Goal: Book appointment/travel/reservation

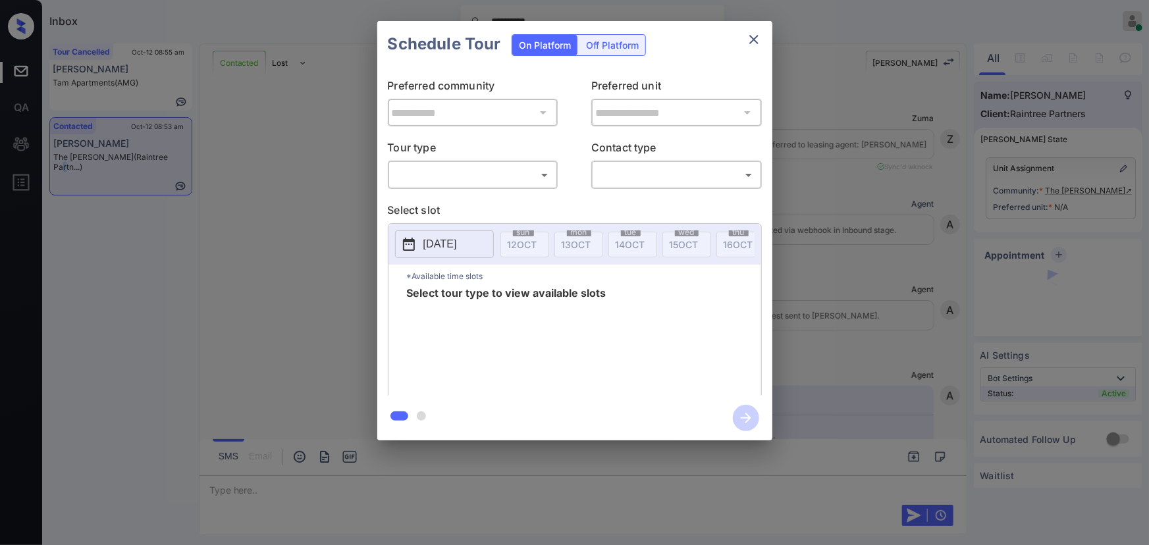
scroll to position [601, 0]
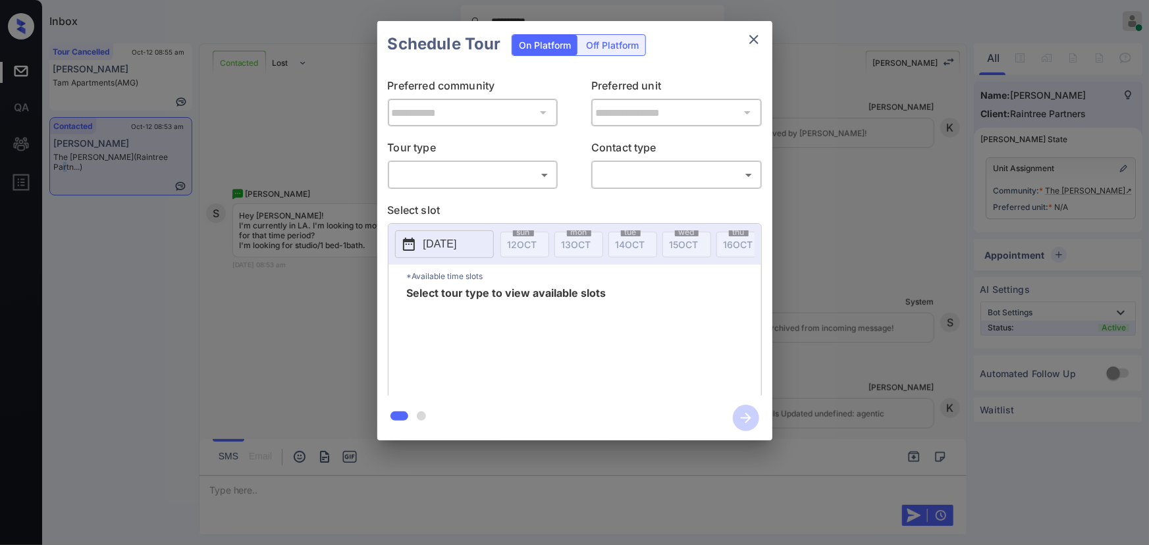
click at [540, 174] on body "**********" at bounding box center [574, 272] width 1149 height 545
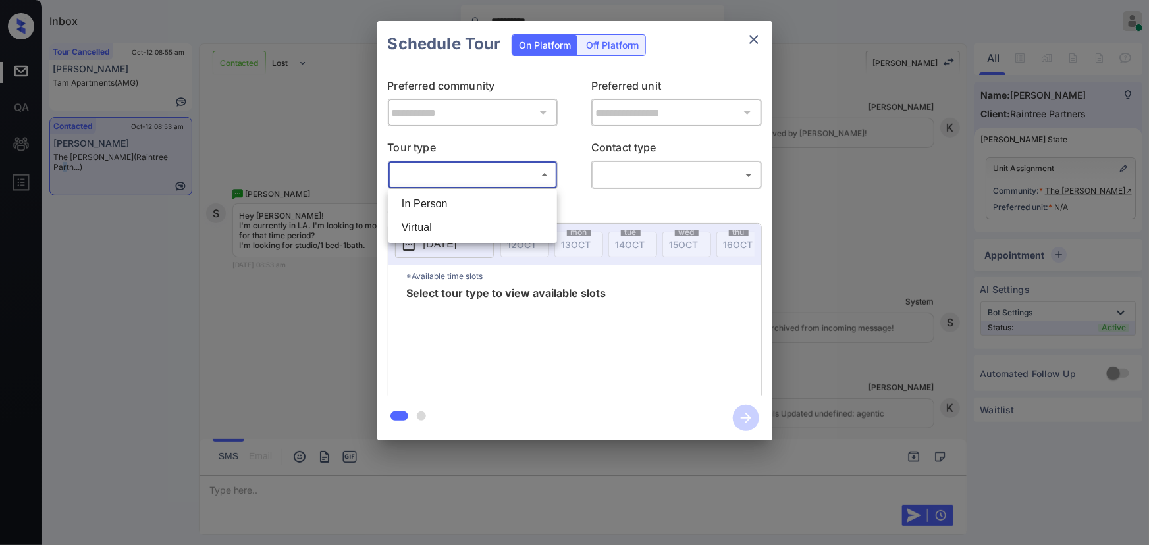
click at [454, 203] on li "In Person" at bounding box center [472, 204] width 163 height 24
type input "********"
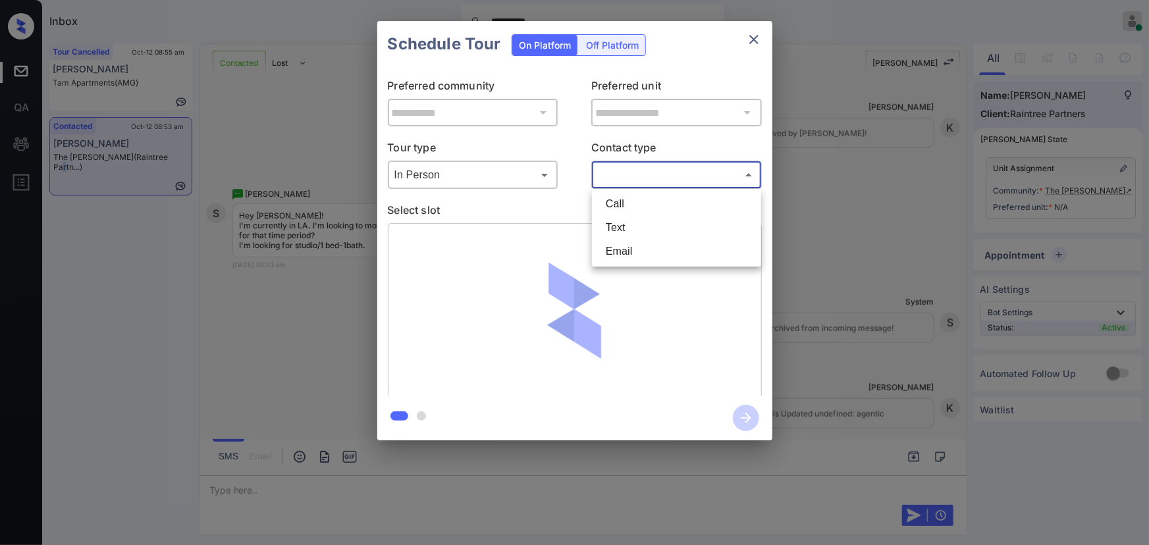
click at [672, 174] on body "**********" at bounding box center [574, 272] width 1149 height 545
drag, startPoint x: 750, startPoint y: 34, endPoint x: 788, endPoint y: 87, distance: 65.6
click at [750, 34] on div at bounding box center [574, 272] width 1149 height 545
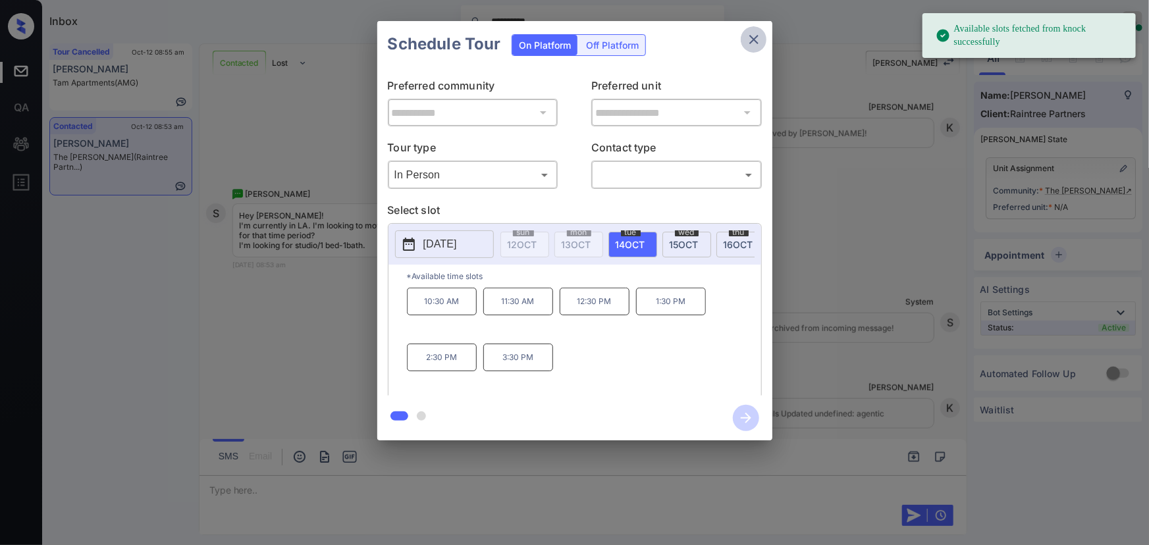
click at [750, 39] on icon "close" at bounding box center [754, 40] width 16 height 16
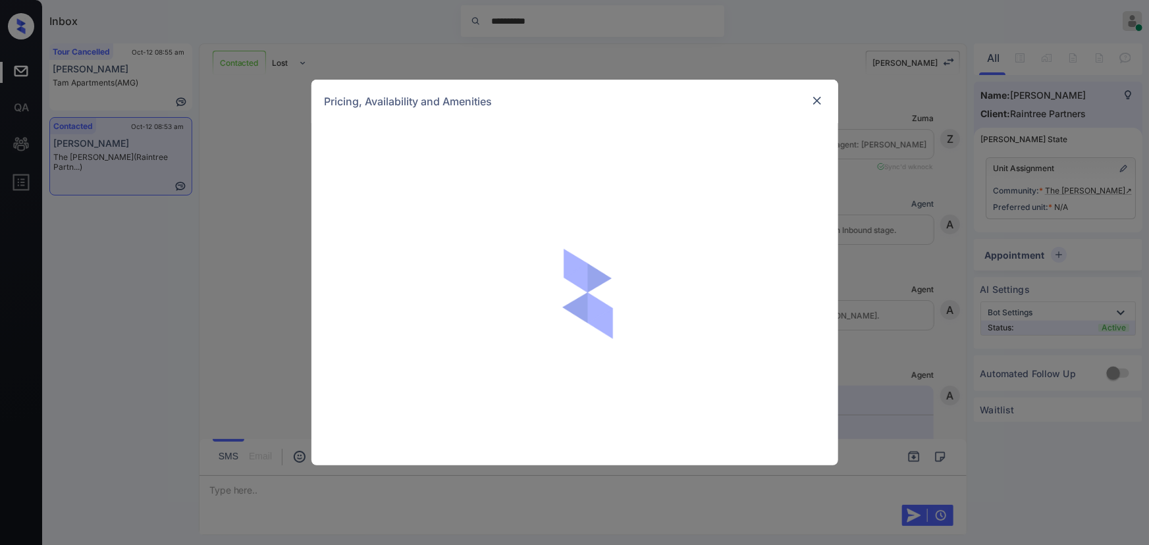
scroll to position [601, 0]
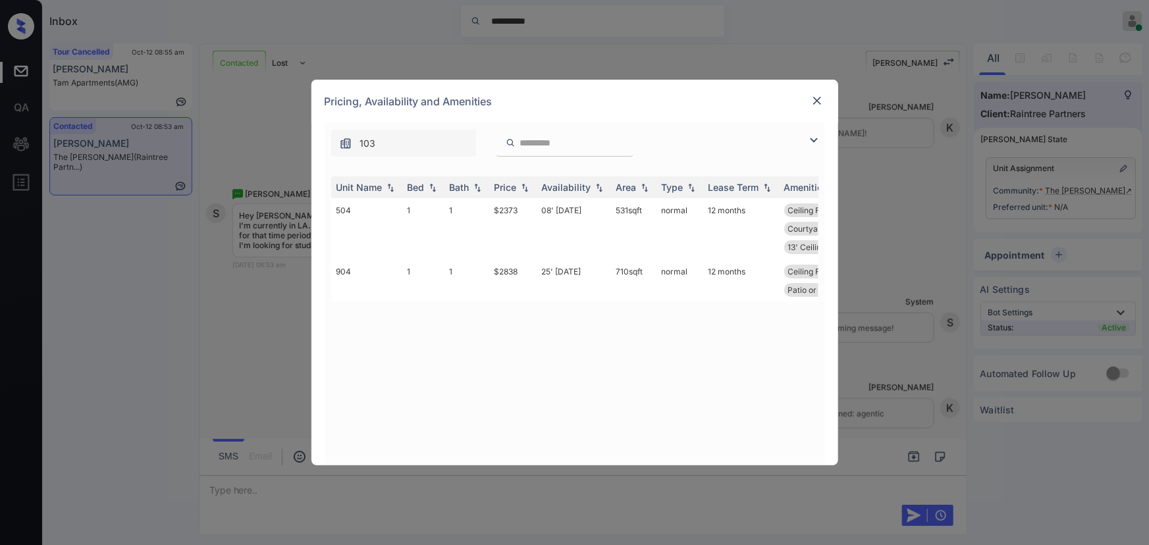
click at [815, 140] on img at bounding box center [814, 140] width 16 height 16
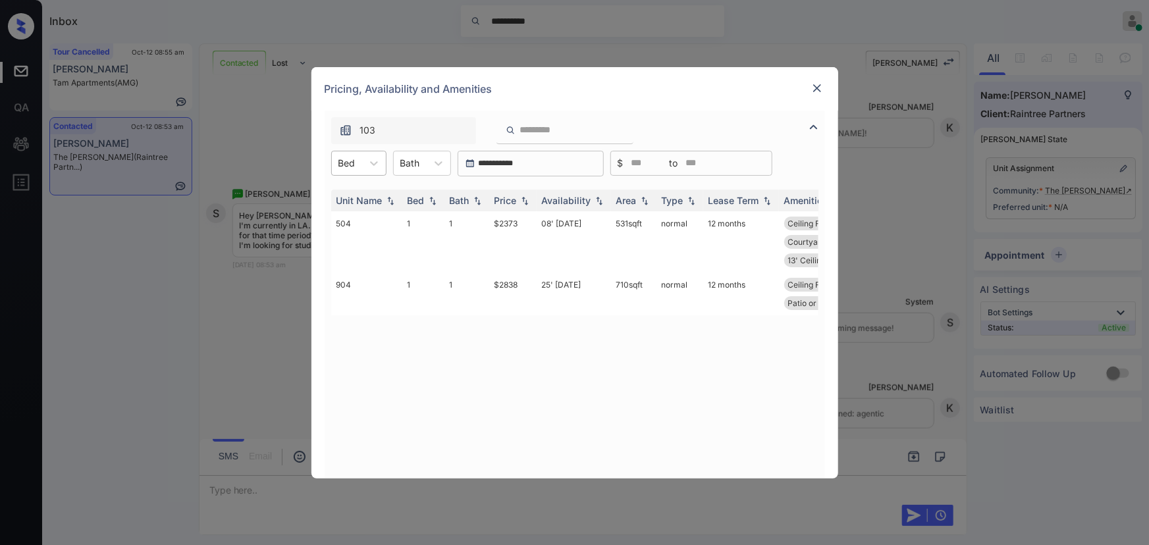
click at [359, 165] on div "Bed" at bounding box center [347, 162] width 30 height 19
click at [359, 196] on div "1" at bounding box center [358, 196] width 55 height 24
click at [432, 164] on div "Bath" at bounding box center [416, 162] width 33 height 19
click at [417, 191] on div "1" at bounding box center [429, 196] width 58 height 24
click at [520, 204] on img at bounding box center [524, 200] width 13 height 9
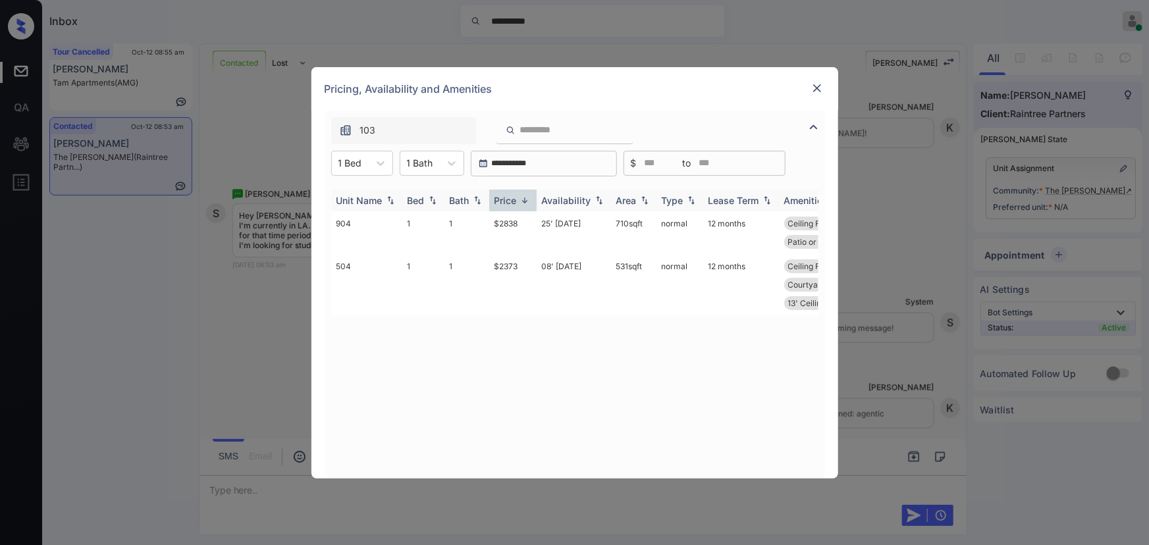
click at [520, 204] on img at bounding box center [524, 201] width 13 height 10
click at [513, 221] on td "$2373" at bounding box center [512, 241] width 47 height 61
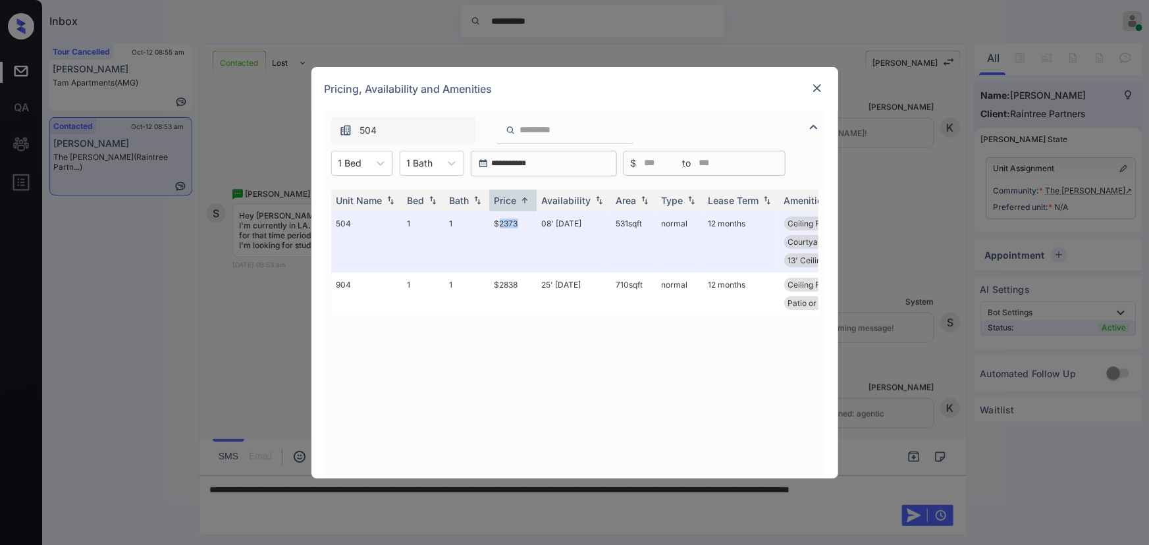
click at [812, 85] on img at bounding box center [816, 88] width 13 height 13
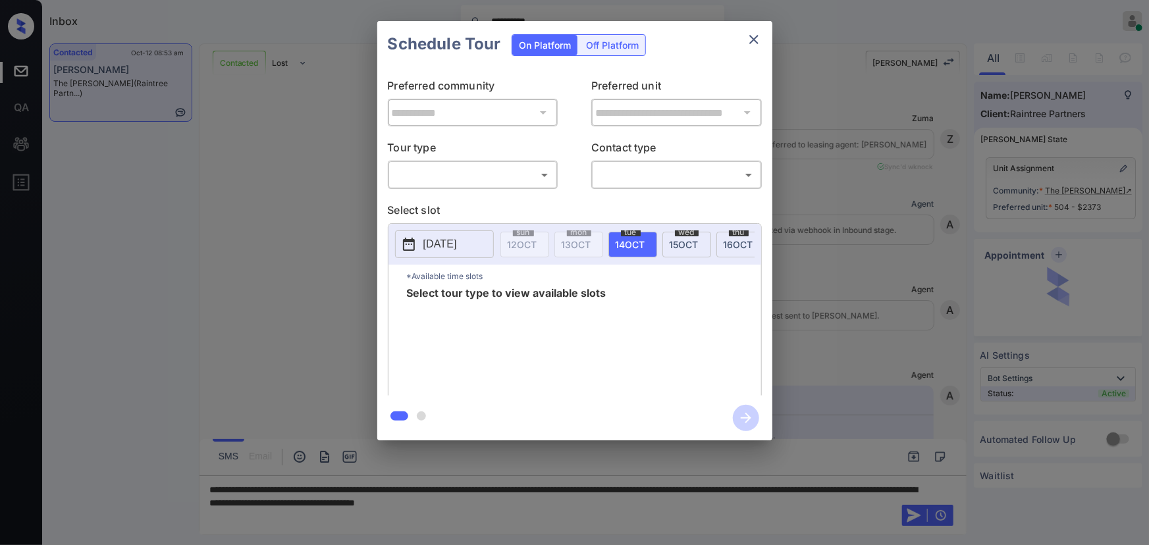
scroll to position [601, 0]
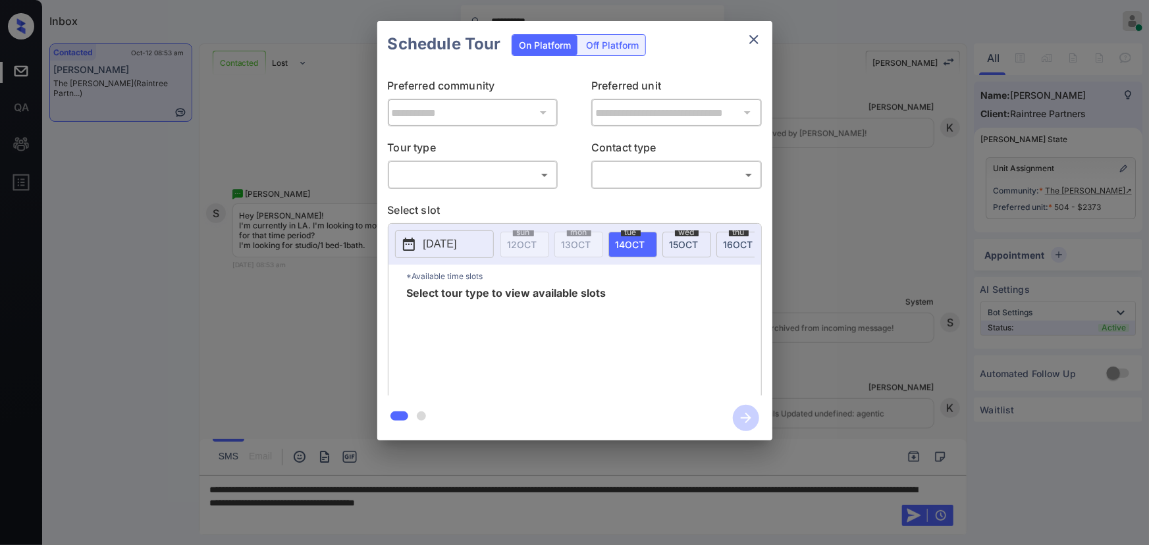
click at [505, 183] on body "**********" at bounding box center [574, 272] width 1149 height 545
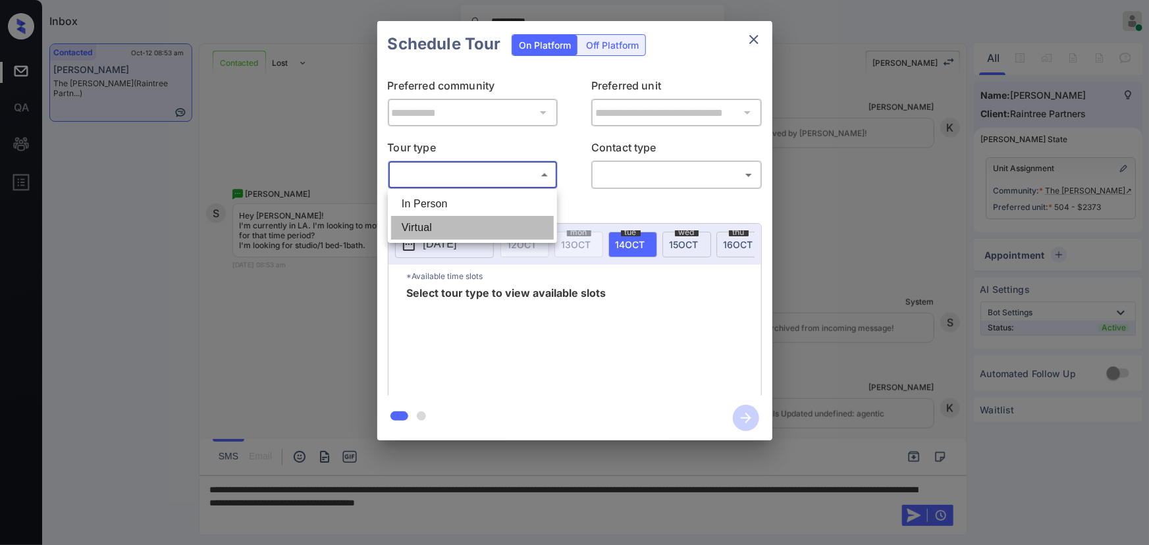
click at [459, 225] on li "Virtual" at bounding box center [472, 228] width 163 height 24
type input "*******"
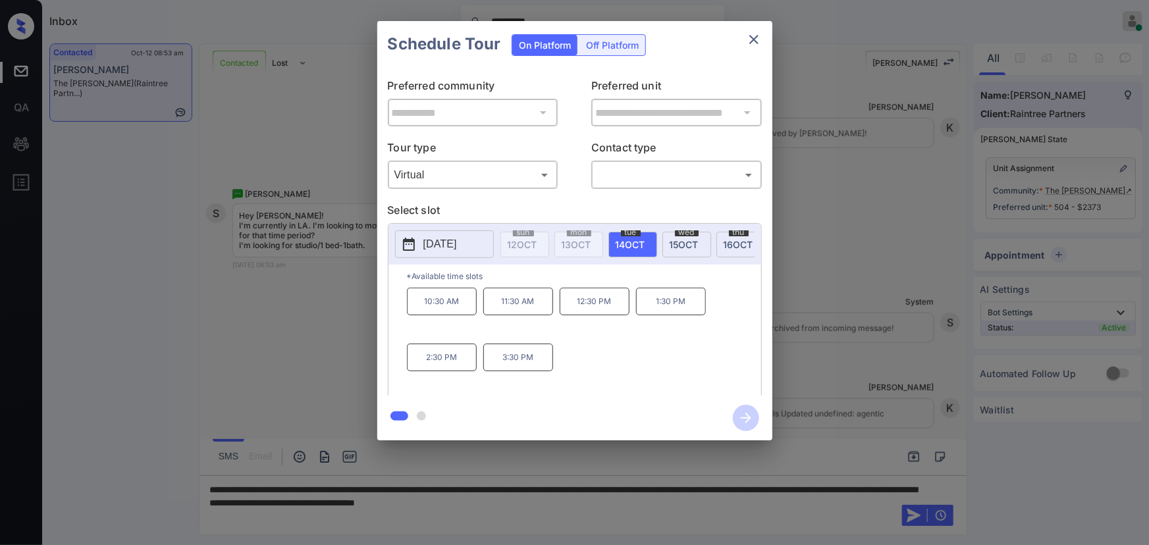
click at [629, 240] on span "14 OCT" at bounding box center [631, 244] width 30 height 11
copy div "2:30 PM 3:30 PM"
drag, startPoint x: 540, startPoint y: 362, endPoint x: 411, endPoint y: 363, distance: 129.0
click at [411, 363] on div "10:30 AM 11:30 AM 12:30 PM 1:30 PM 2:30 PM 3:30 PM" at bounding box center [584, 340] width 354 height 105
click at [697, 504] on div at bounding box center [574, 272] width 1149 height 545
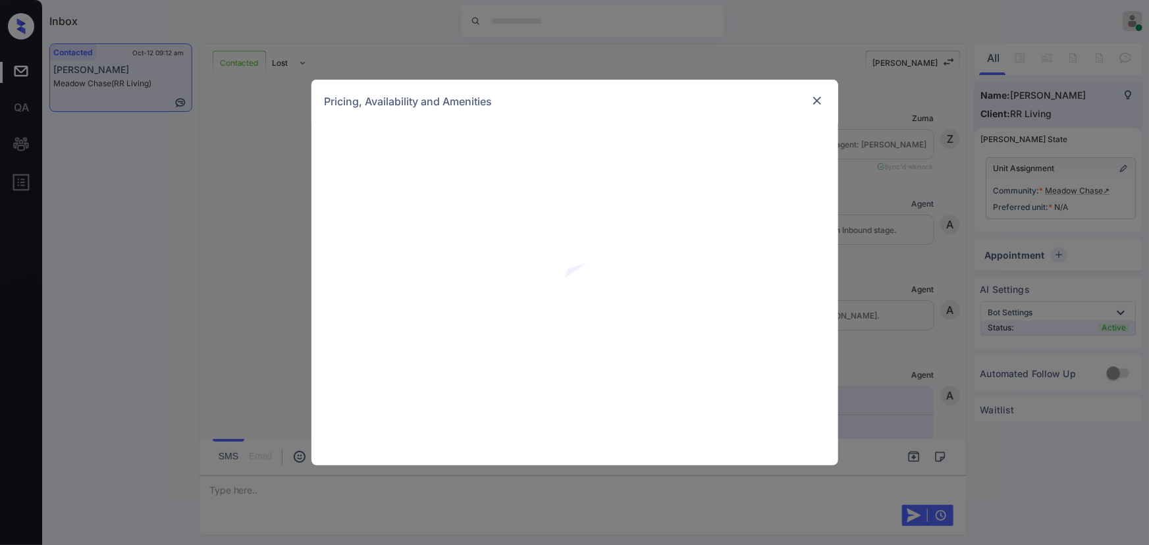
scroll to position [402, 0]
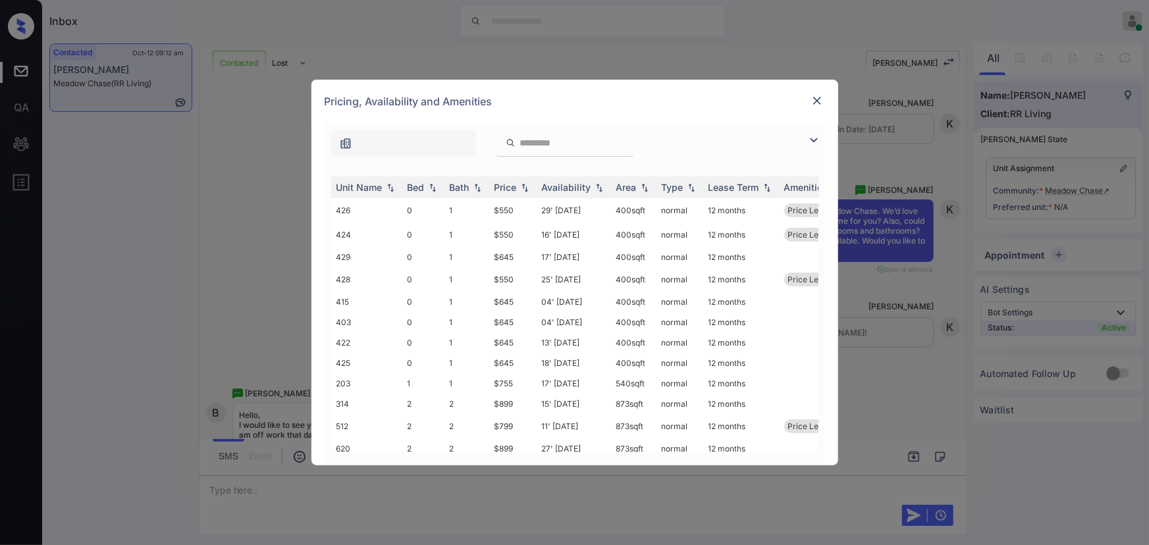
click at [812, 137] on img at bounding box center [814, 140] width 16 height 16
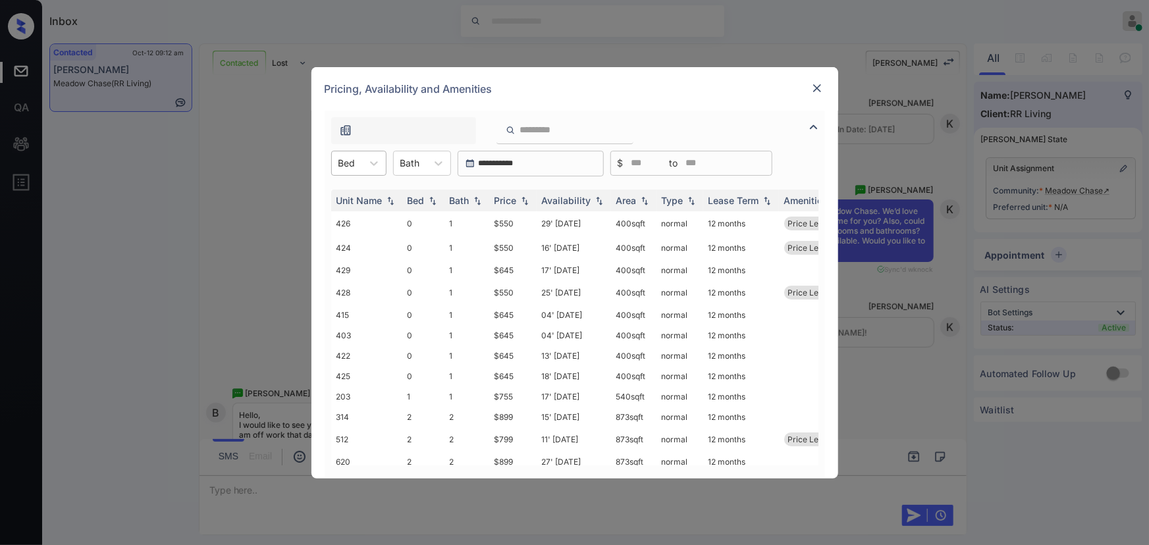
click at [352, 163] on div at bounding box center [346, 163] width 17 height 14
click at [346, 194] on div "0" at bounding box center [358, 196] width 55 height 24
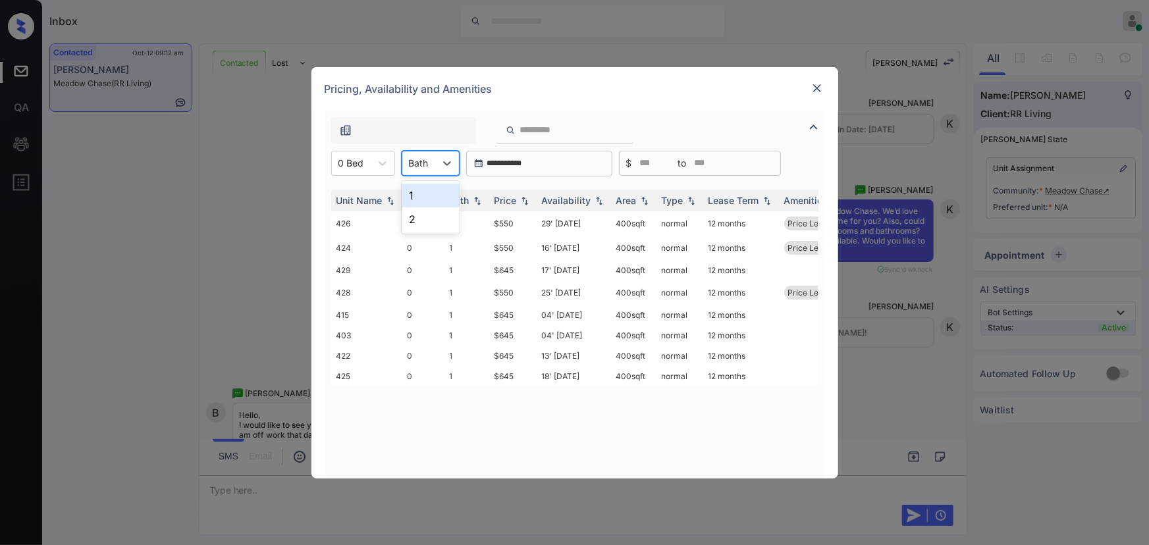
click at [411, 166] on div at bounding box center [419, 163] width 20 height 14
click at [410, 190] on div "1" at bounding box center [431, 196] width 58 height 24
click at [514, 201] on div "Price" at bounding box center [505, 200] width 22 height 11
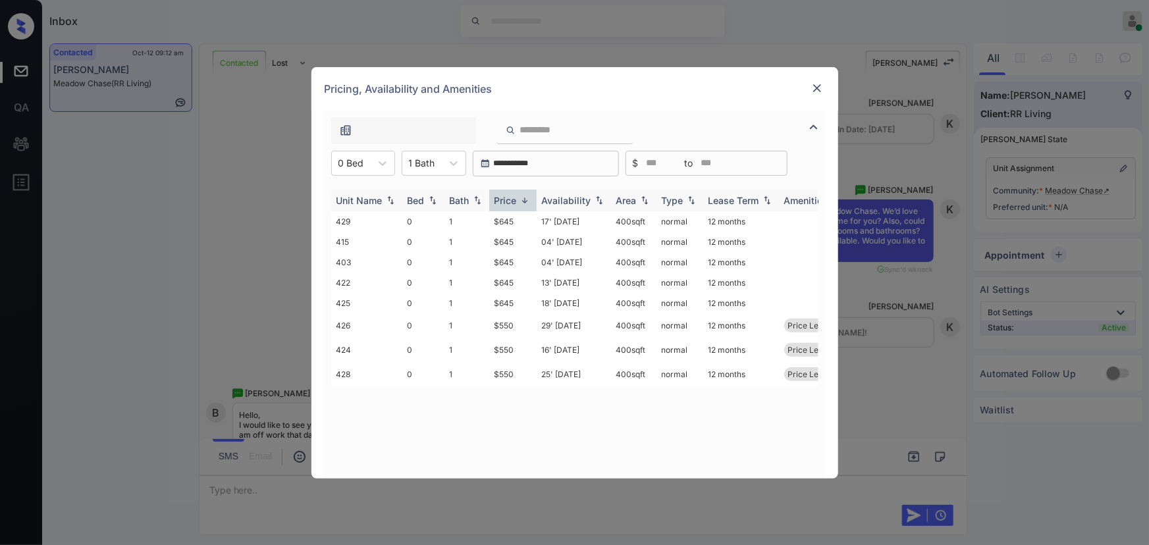
click at [514, 201] on div "Price" at bounding box center [505, 200] width 22 height 11
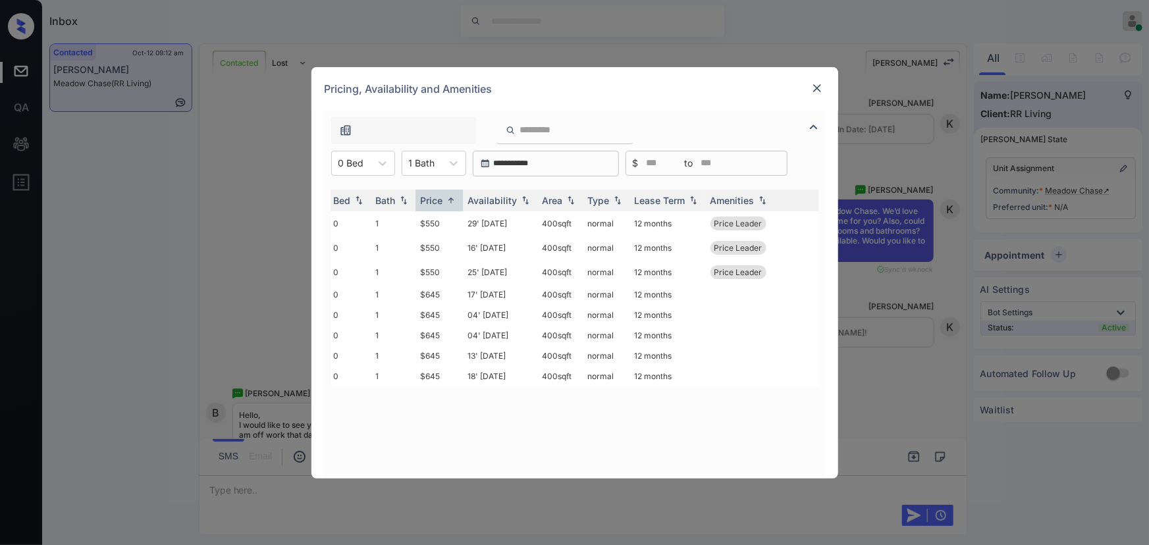
scroll to position [0, 76]
click at [422, 224] on td "$550" at bounding box center [436, 223] width 47 height 24
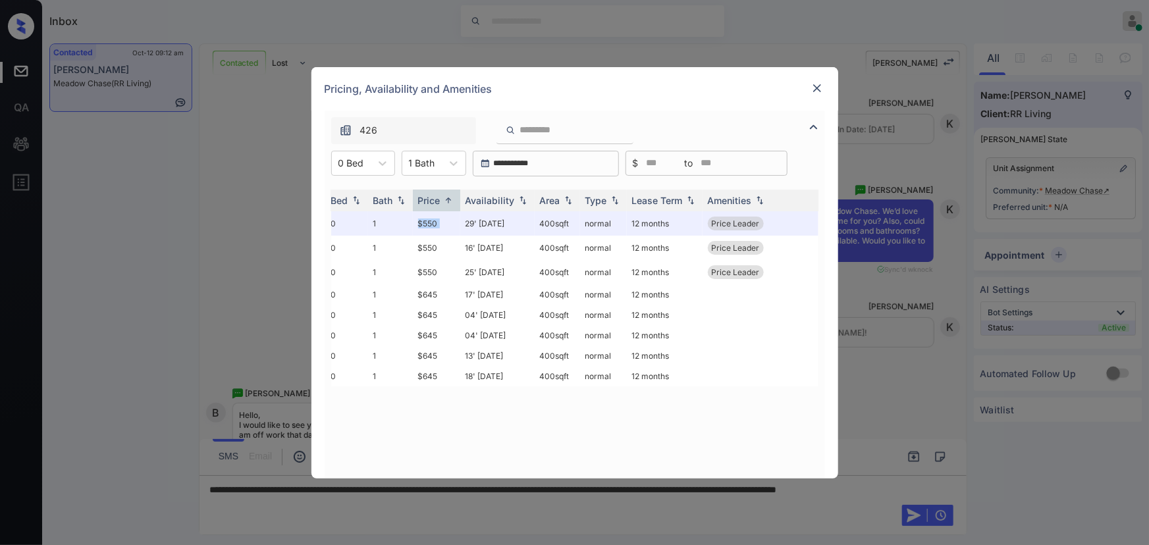
click at [813, 90] on img at bounding box center [816, 88] width 13 height 13
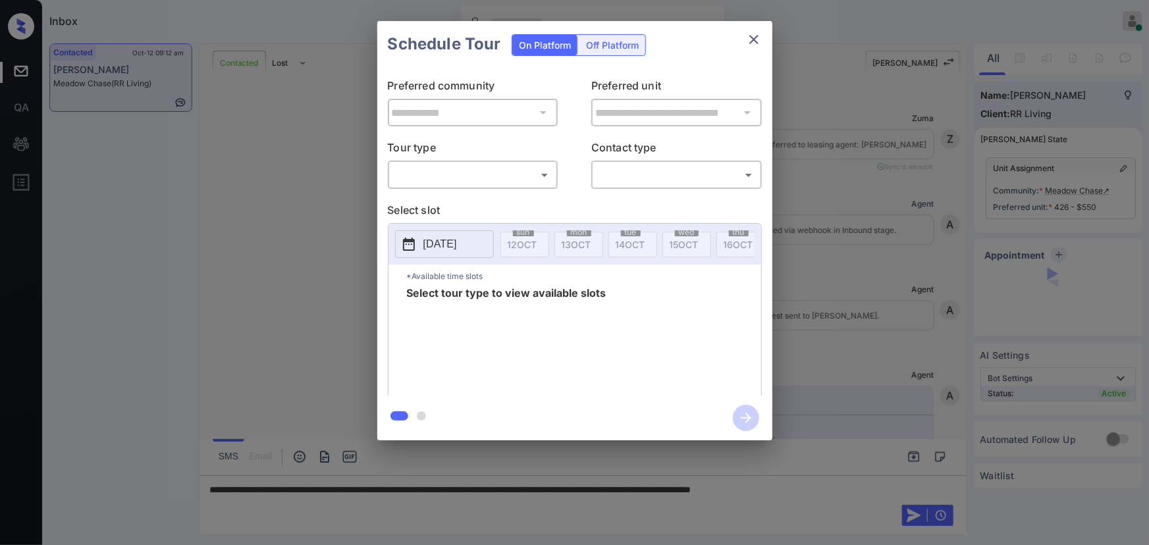
scroll to position [806, 0]
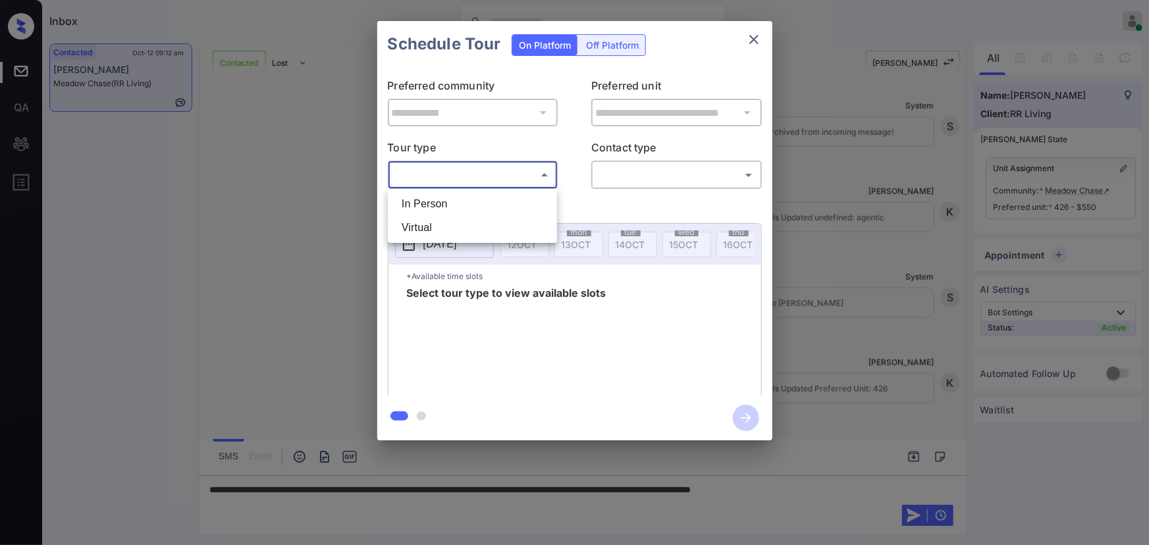
click at [515, 180] on body "Inbox Kenneth Umali Online Set yourself offline Set yourself on break Profile S…" at bounding box center [574, 272] width 1149 height 545
click at [488, 206] on li "In Person" at bounding box center [472, 204] width 163 height 24
type input "********"
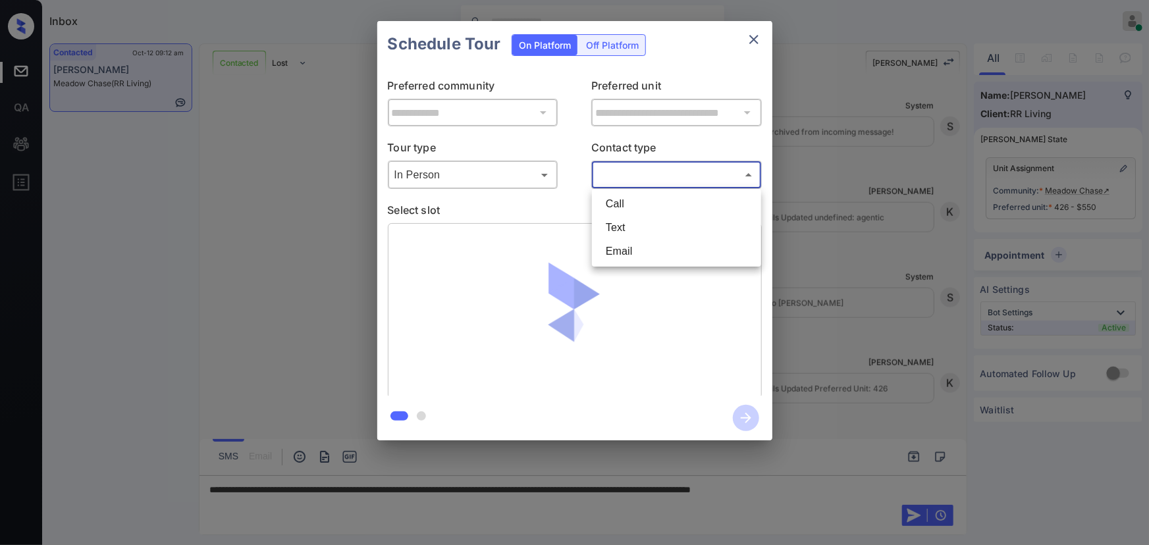
click at [626, 178] on body "Inbox Kenneth Umali Online Set yourself offline Set yourself on break Profile S…" at bounding box center [574, 272] width 1149 height 545
click at [623, 226] on li "Text" at bounding box center [676, 228] width 163 height 24
type input "****"
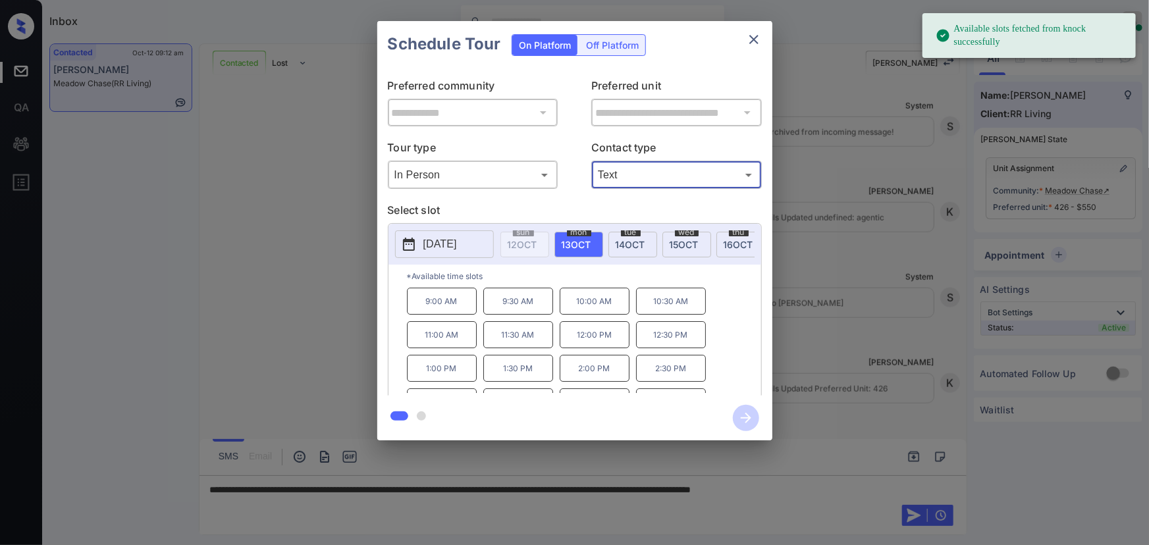
click at [631, 246] on span "14 OCT" at bounding box center [631, 244] width 30 height 11
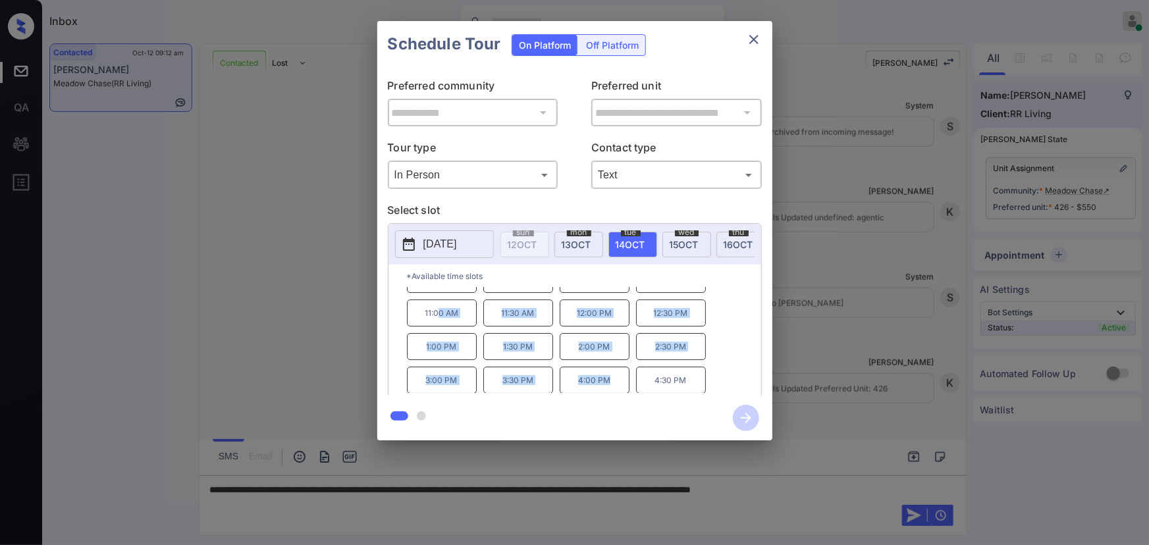
scroll to position [0, 0]
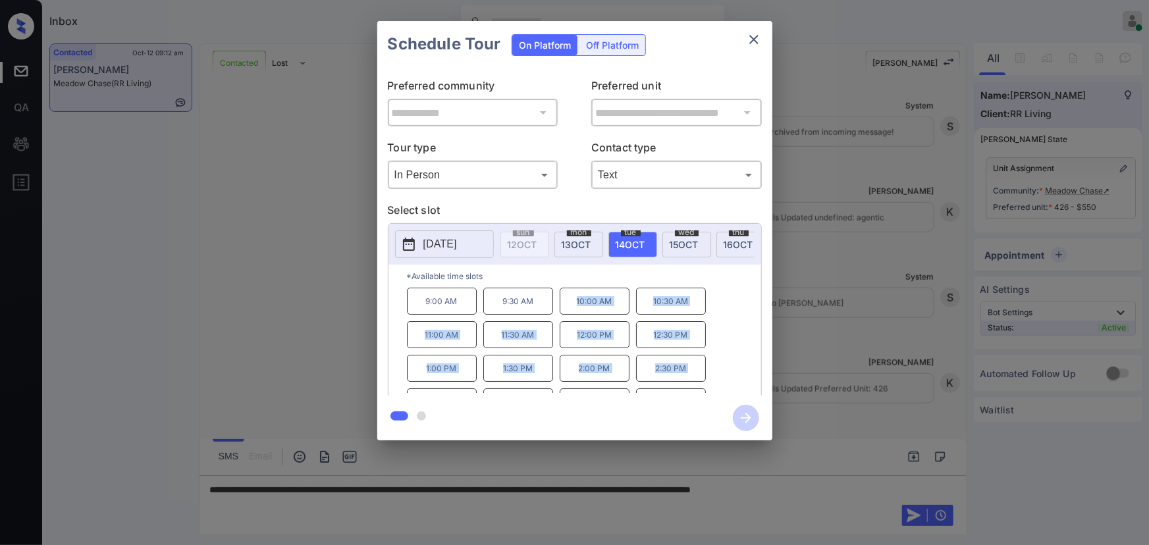
copy div "10:00 AM 10:30 AM 11:00 AM 11:30 AM 12:00 PM 12:30 PM 1:00 PM 1:30 PM 2:00 PM 2…"
drag, startPoint x: 614, startPoint y: 390, endPoint x: 562, endPoint y: 319, distance: 88.6
click at [562, 319] on div "9:00 AM 9:30 AM 10:00 AM 10:30 AM 11:00 AM 11:30 AM 12:00 PM 12:30 PM 1:00 PM 1…" at bounding box center [584, 340] width 354 height 105
click at [866, 483] on div at bounding box center [574, 272] width 1149 height 545
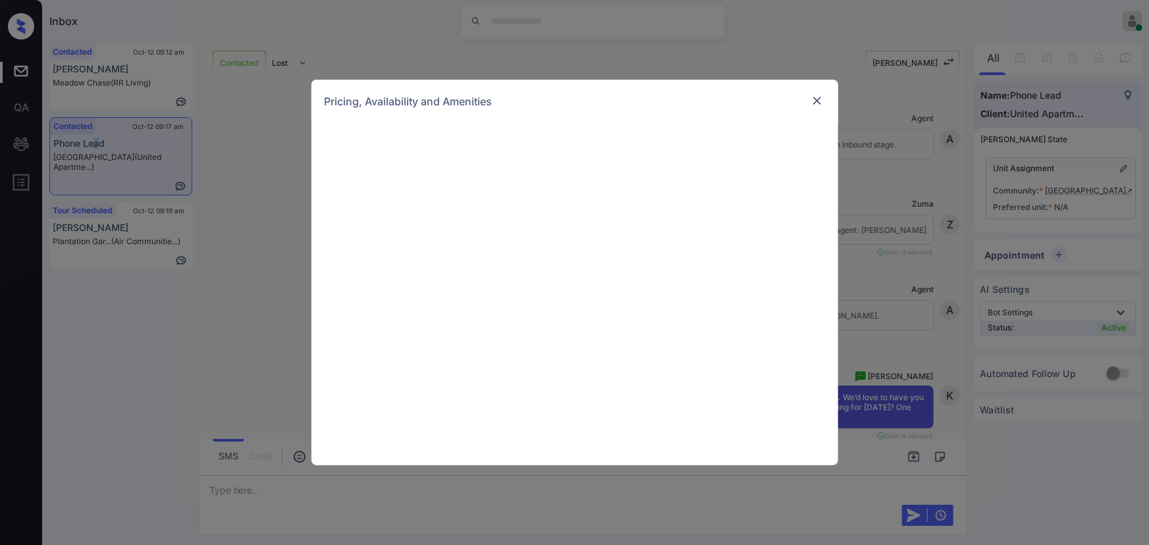
scroll to position [199, 0]
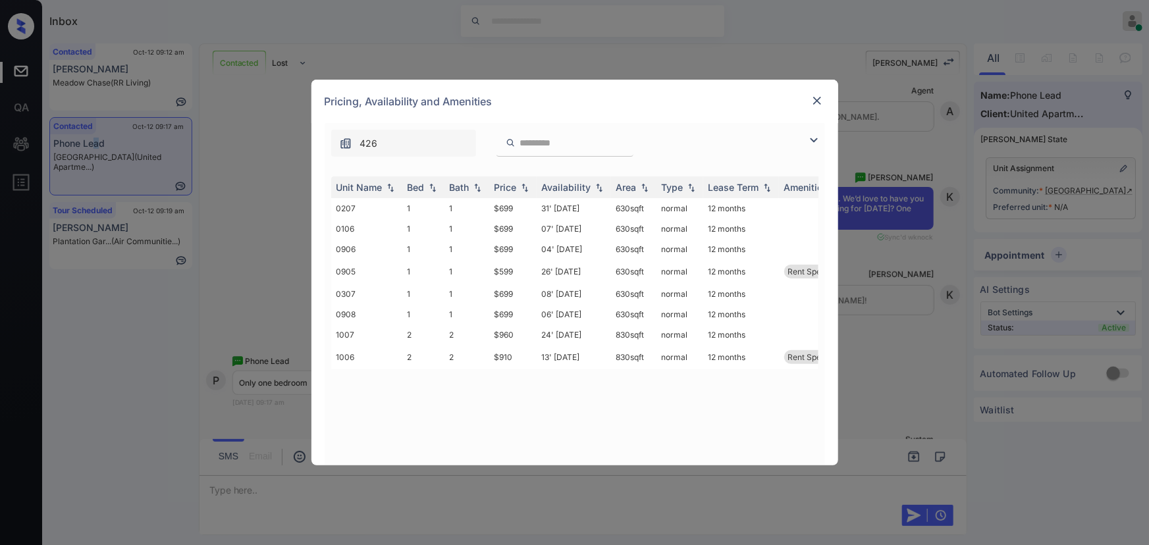
click at [806, 138] on img at bounding box center [814, 140] width 16 height 16
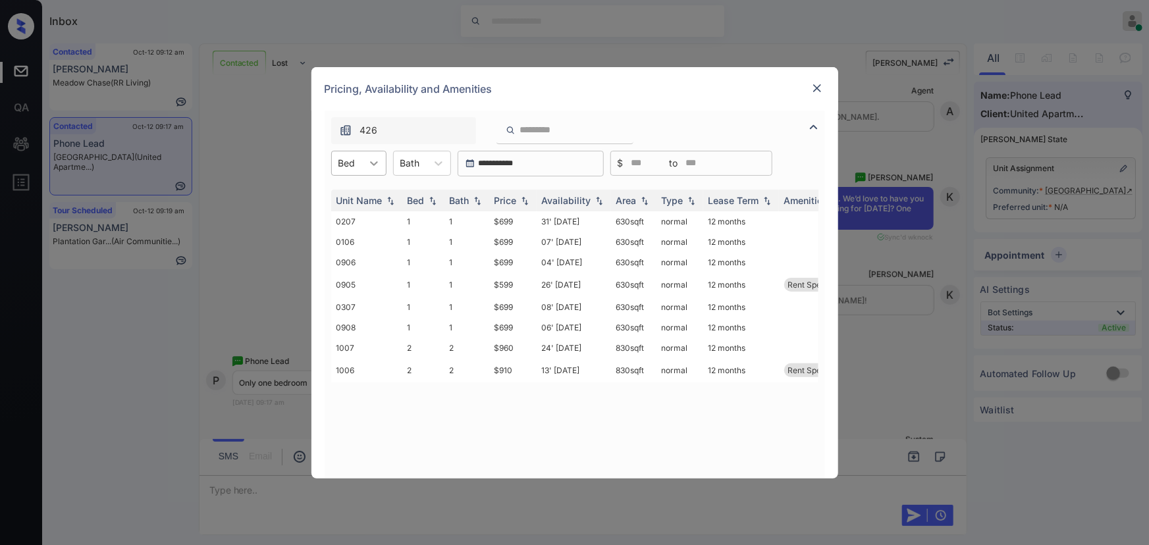
click at [362, 153] on div at bounding box center [374, 163] width 24 height 24
drag, startPoint x: 349, startPoint y: 203, endPoint x: 397, endPoint y: 184, distance: 51.5
click at [349, 202] on div "1" at bounding box center [358, 196] width 55 height 24
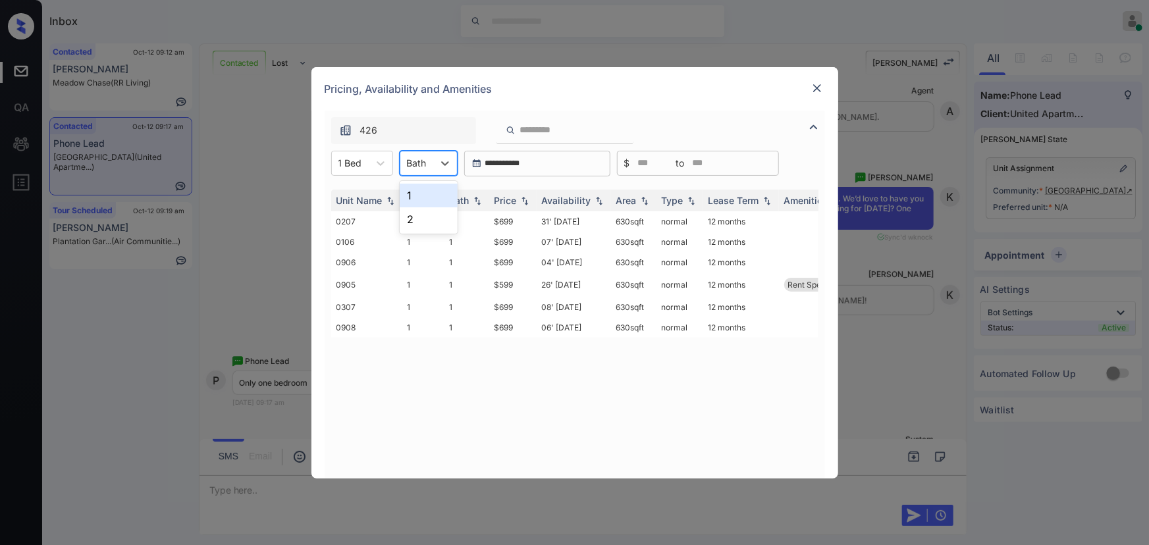
click at [428, 165] on div "Bath" at bounding box center [416, 162] width 33 height 19
click at [425, 200] on div "1" at bounding box center [429, 196] width 58 height 24
click at [514, 198] on div "Price" at bounding box center [505, 200] width 22 height 11
click at [513, 223] on td "$599" at bounding box center [512, 223] width 47 height 24
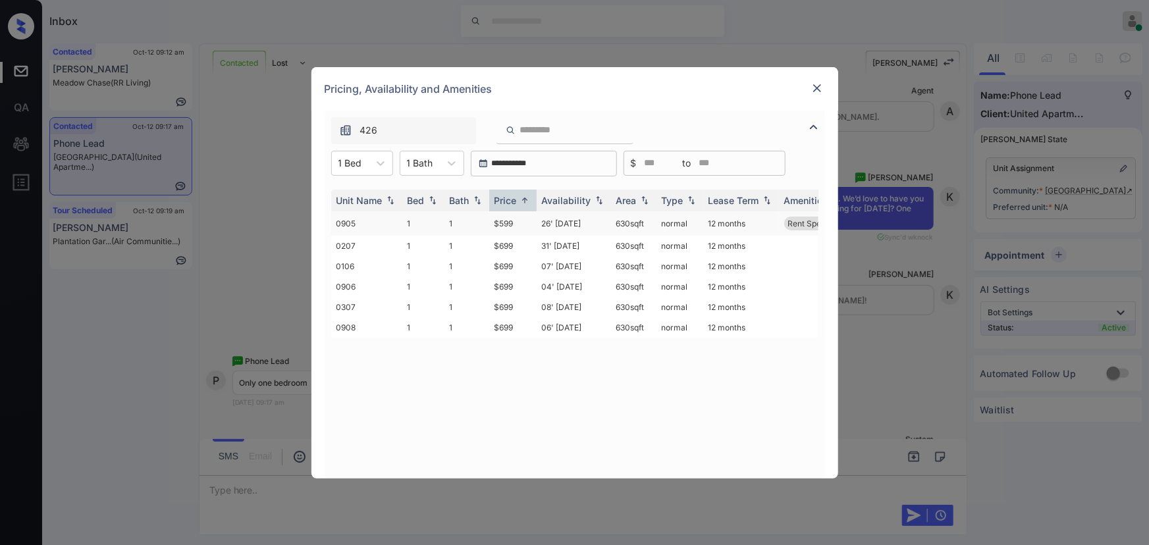
click at [513, 223] on td "$599" at bounding box center [512, 223] width 47 height 24
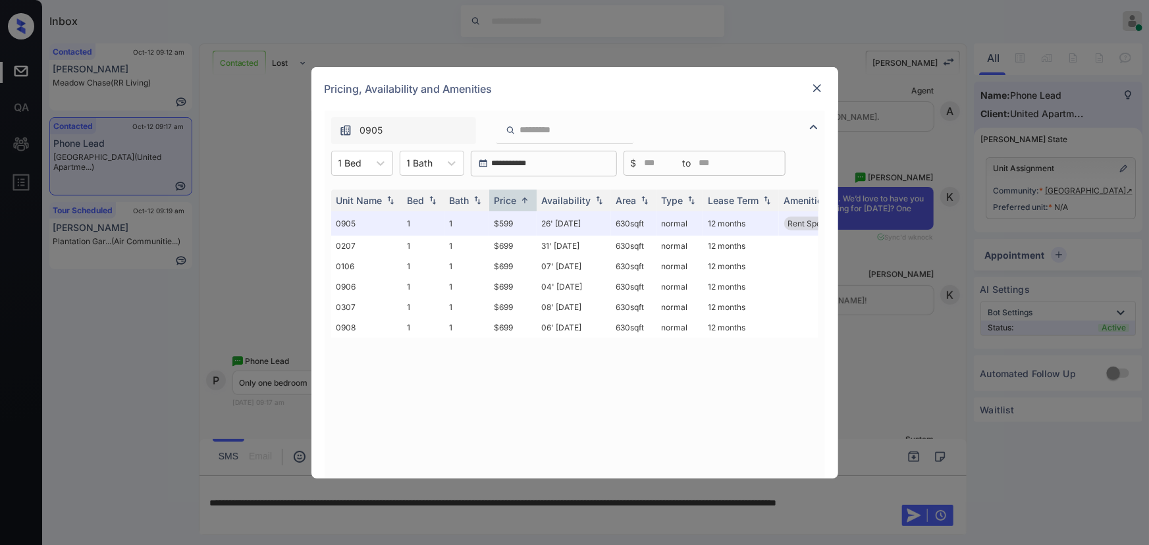
click at [819, 92] on img at bounding box center [816, 88] width 13 height 13
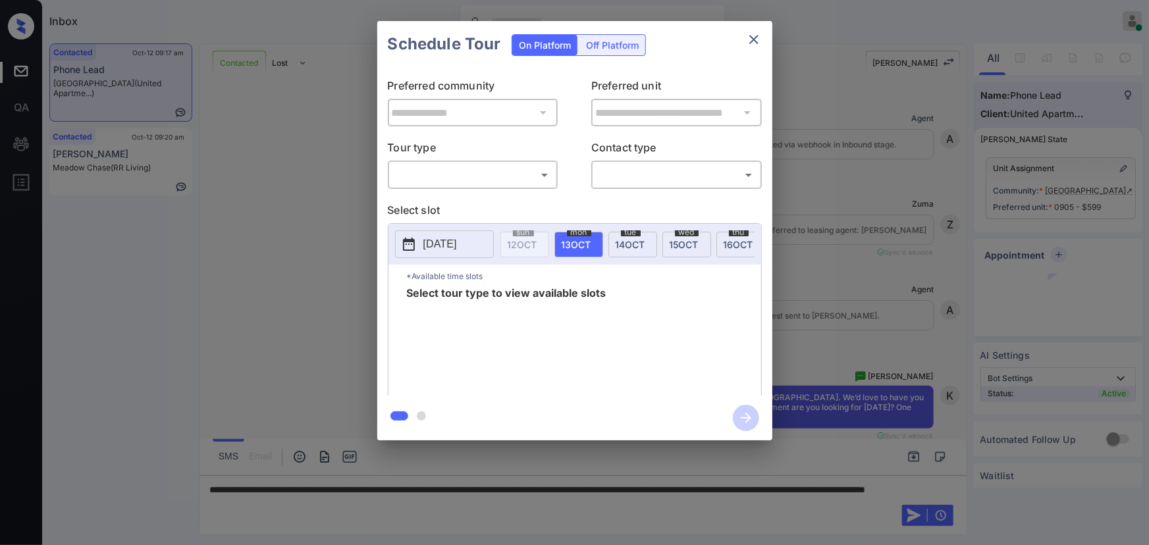
scroll to position [544, 0]
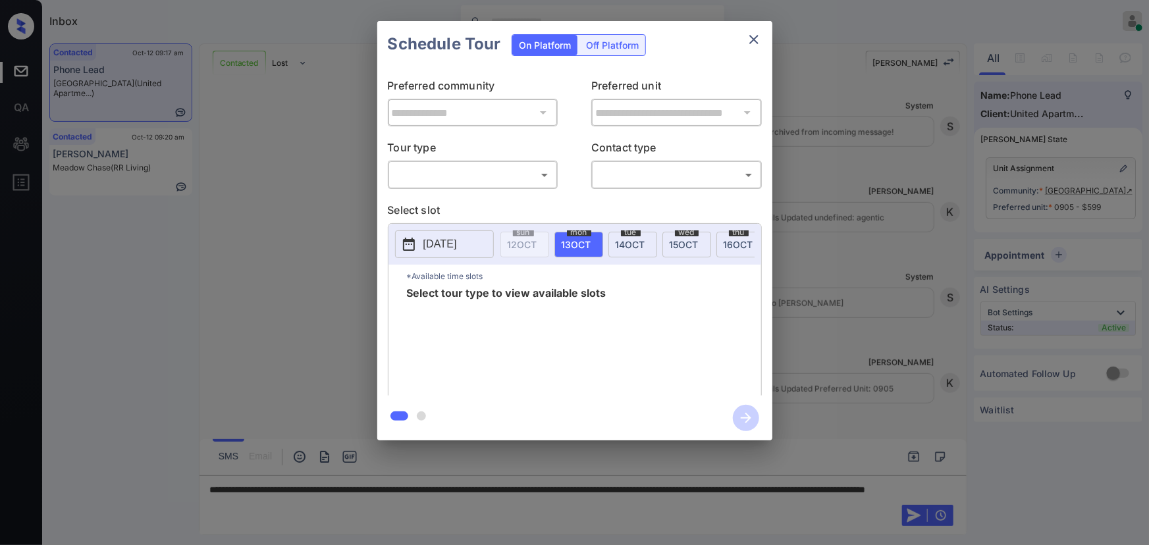
click at [467, 185] on body "Inbox [PERSON_NAME] Online Set yourself offline Set yourself on break Profile S…" at bounding box center [574, 272] width 1149 height 545
drag, startPoint x: 455, startPoint y: 204, endPoint x: 600, endPoint y: 192, distance: 145.3
click at [458, 204] on li "In Person" at bounding box center [472, 204] width 163 height 24
type input "********"
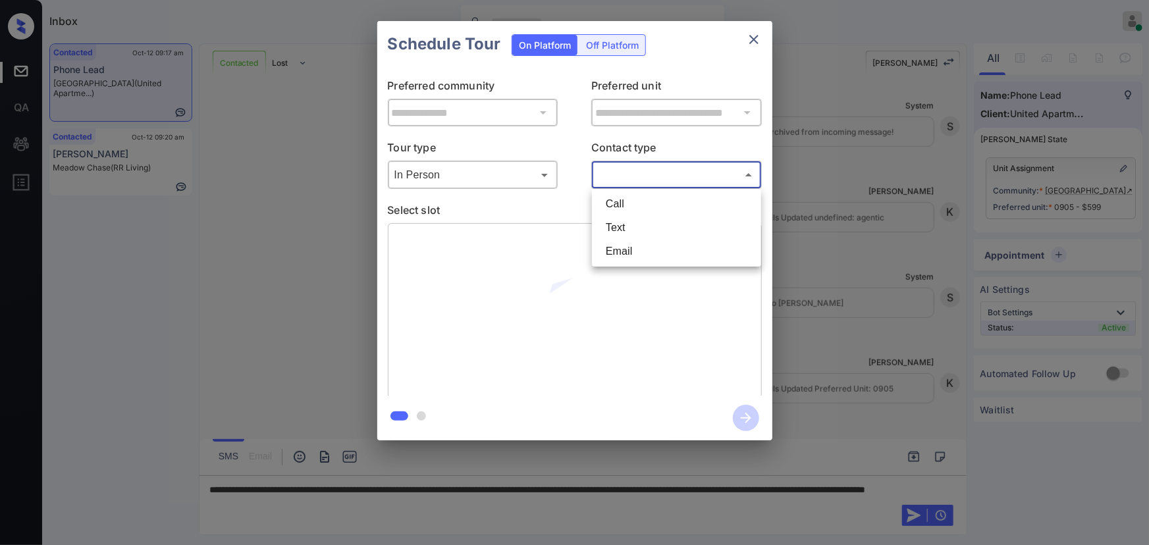
click at [632, 180] on body "Inbox [PERSON_NAME] Online Set yourself offline Set yourself on break Profile S…" at bounding box center [574, 272] width 1149 height 545
click at [616, 226] on li "Text" at bounding box center [676, 228] width 163 height 24
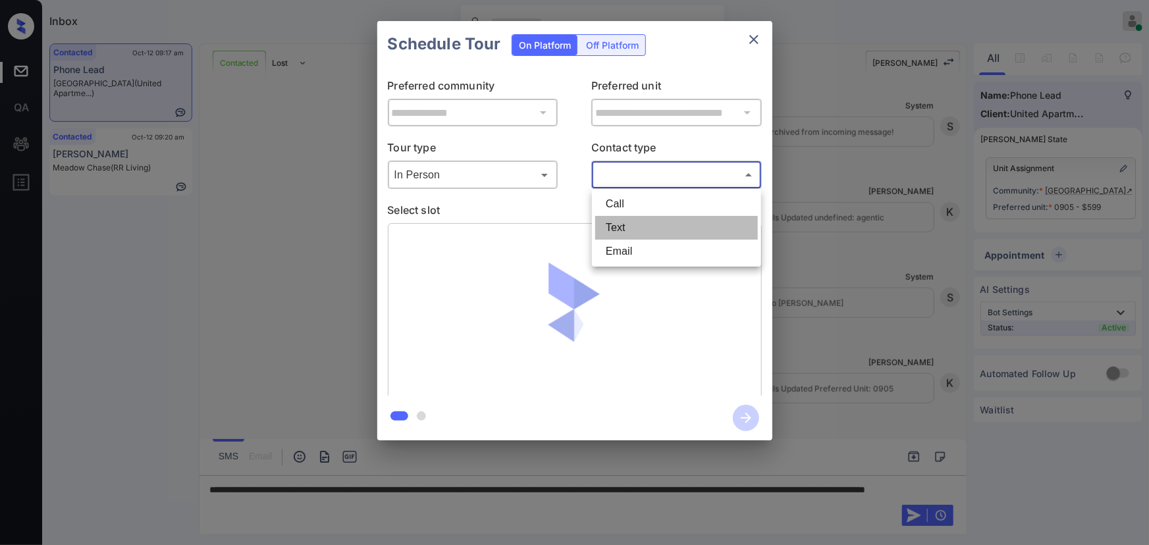
type input "****"
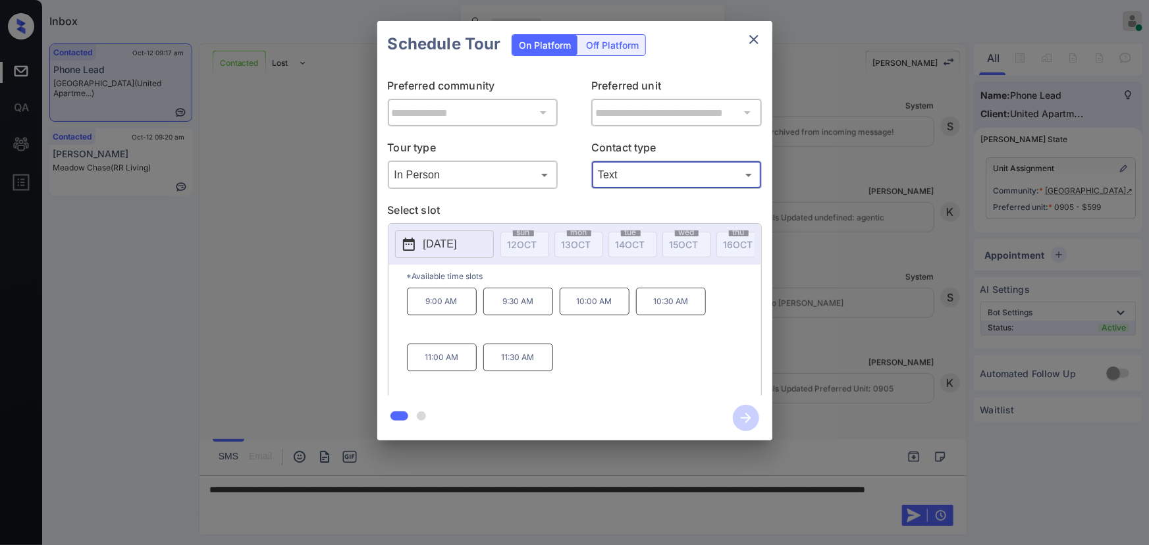
click at [457, 242] on p "[DATE]" at bounding box center [440, 244] width 34 height 16
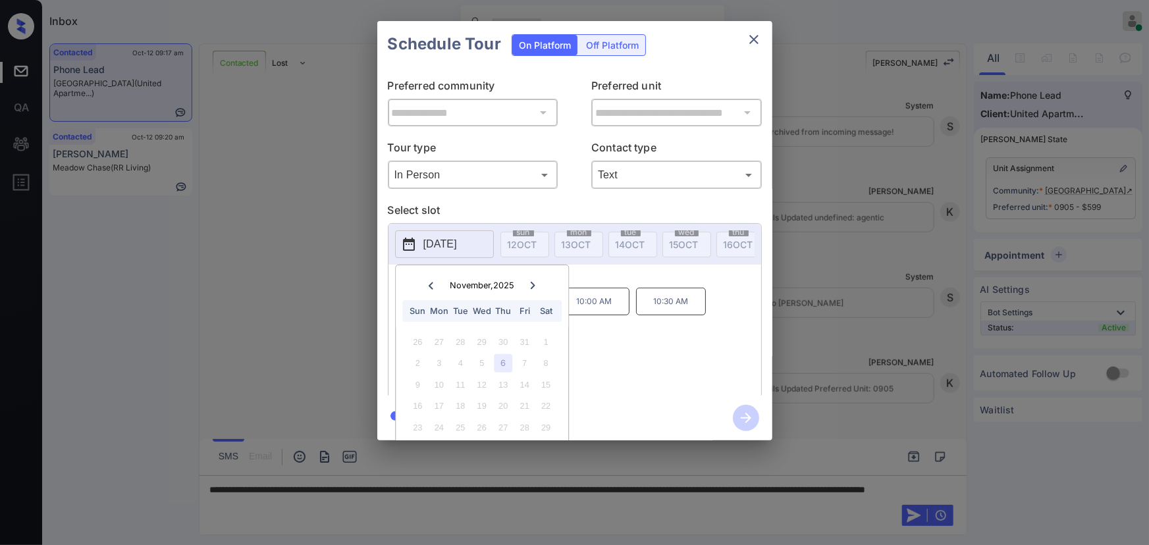
click at [535, 286] on icon at bounding box center [533, 286] width 8 height 8
click at [429, 284] on icon at bounding box center [431, 285] width 5 height 7
click at [604, 306] on p "10:00 AM" at bounding box center [595, 302] width 70 height 28
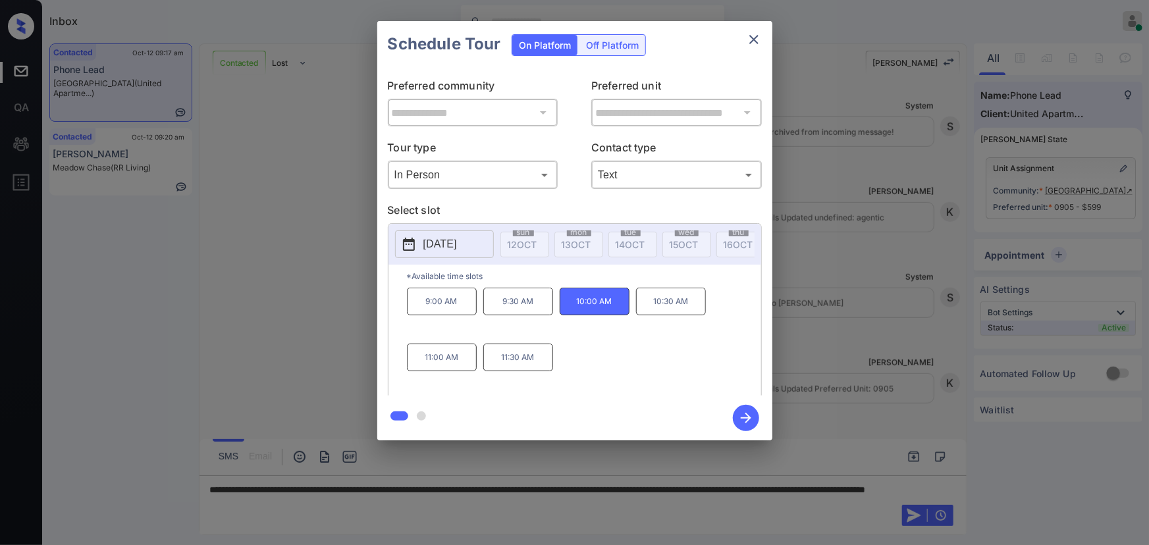
click at [457, 246] on p "2025-11-06" at bounding box center [440, 244] width 34 height 16
click at [743, 39] on button "close" at bounding box center [754, 39] width 26 height 26
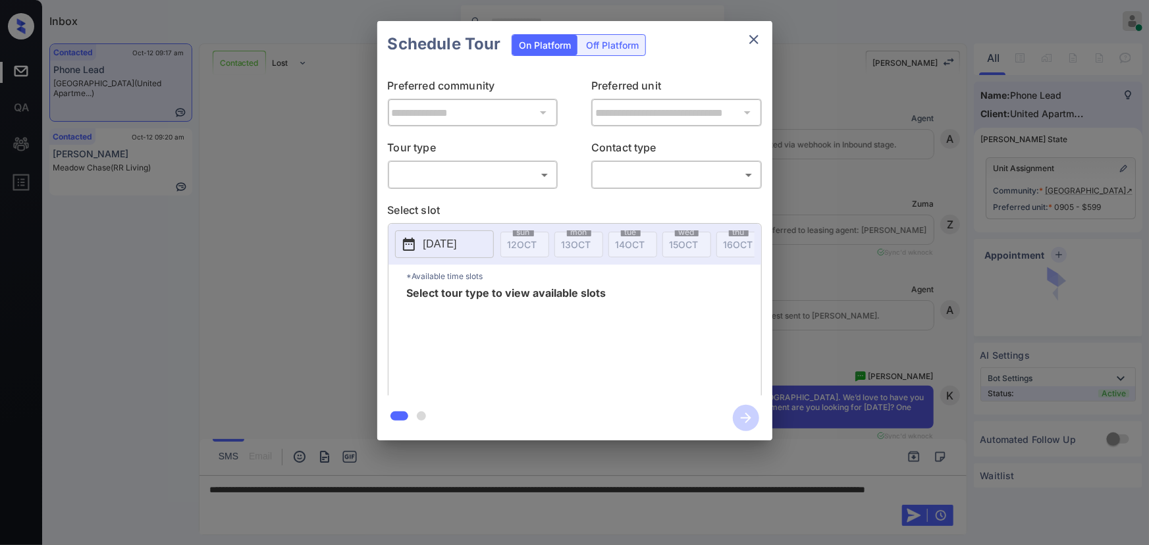
scroll to position [544, 0]
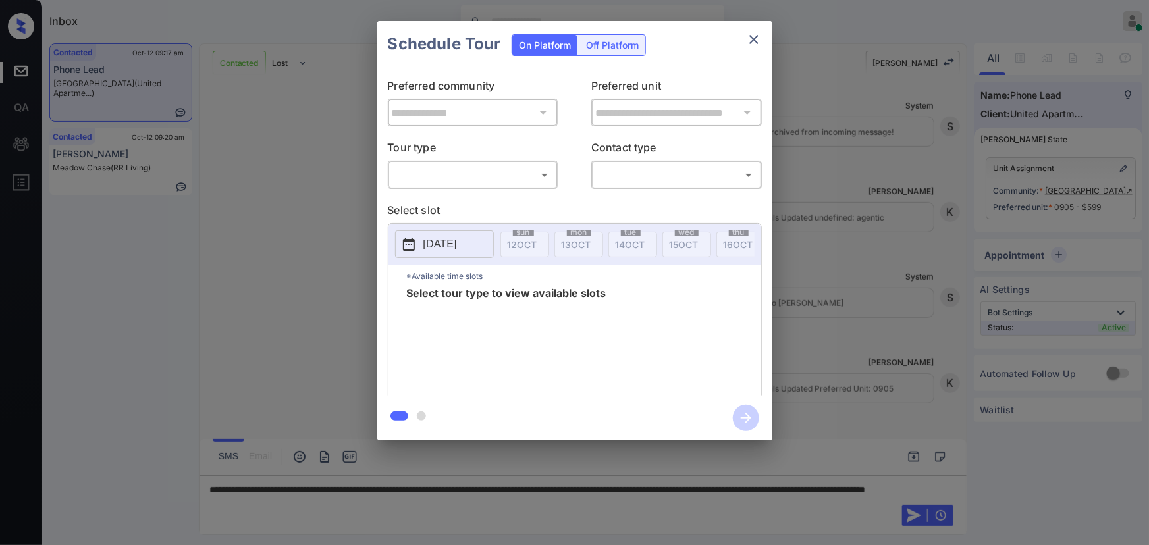
click at [494, 176] on body "Inbox [PERSON_NAME] Online Set yourself offline Set yourself on break Profile S…" at bounding box center [574, 272] width 1149 height 545
click at [468, 191] on ul "In Person" at bounding box center [472, 204] width 169 height 30
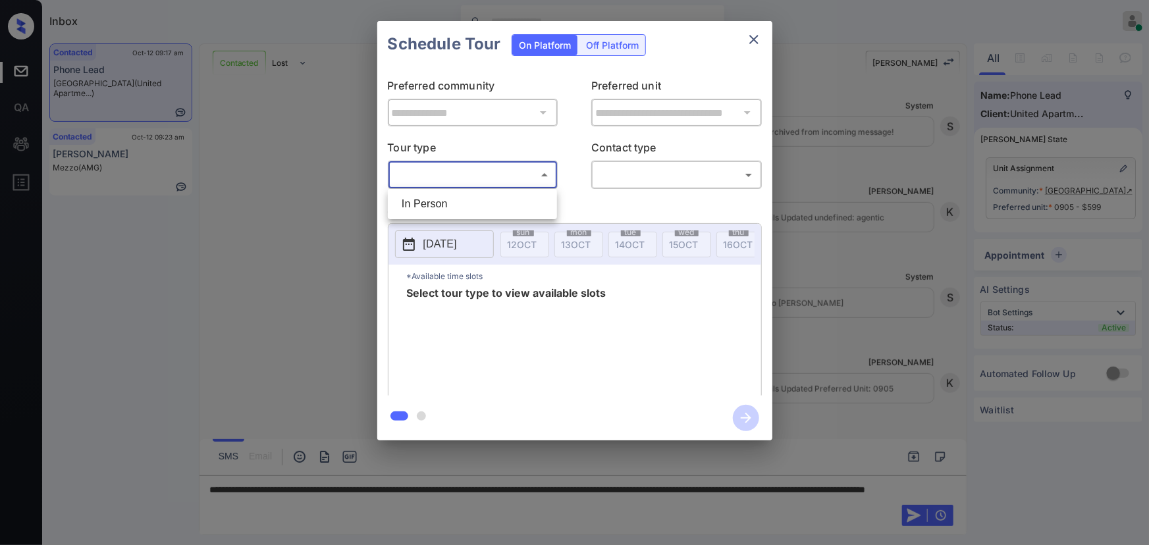
click at [496, 203] on li "In Person" at bounding box center [472, 204] width 163 height 24
type input "********"
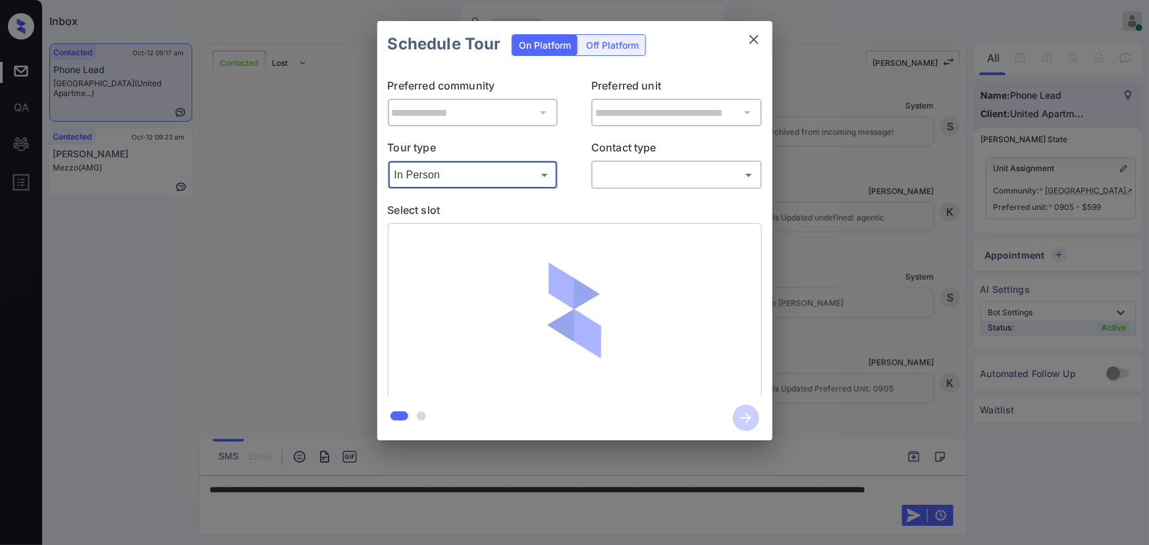
click at [631, 178] on body "Inbox Kenneth Umali Online Set yourself offline Set yourself on break Profile S…" at bounding box center [574, 272] width 1149 height 545
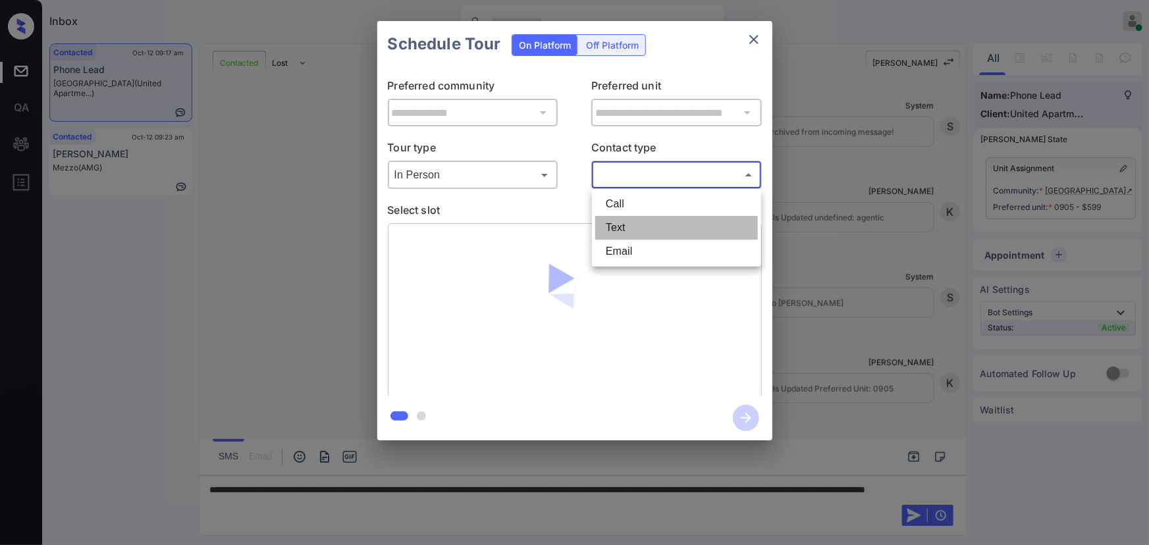
click at [625, 221] on li "Text" at bounding box center [676, 228] width 163 height 24
type input "****"
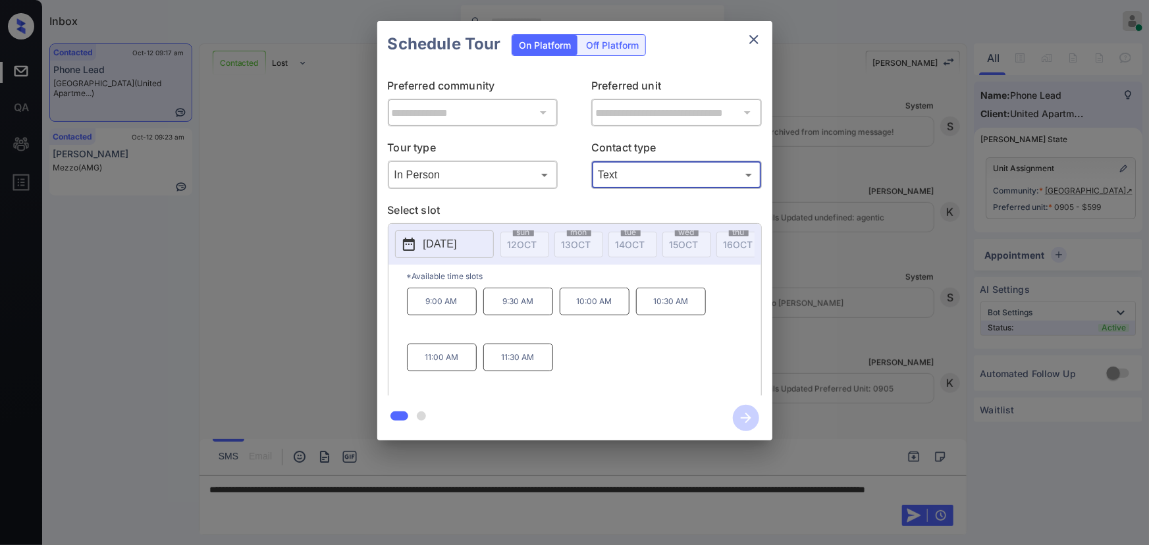
click at [451, 248] on p "2025-11-06" at bounding box center [440, 244] width 34 height 16
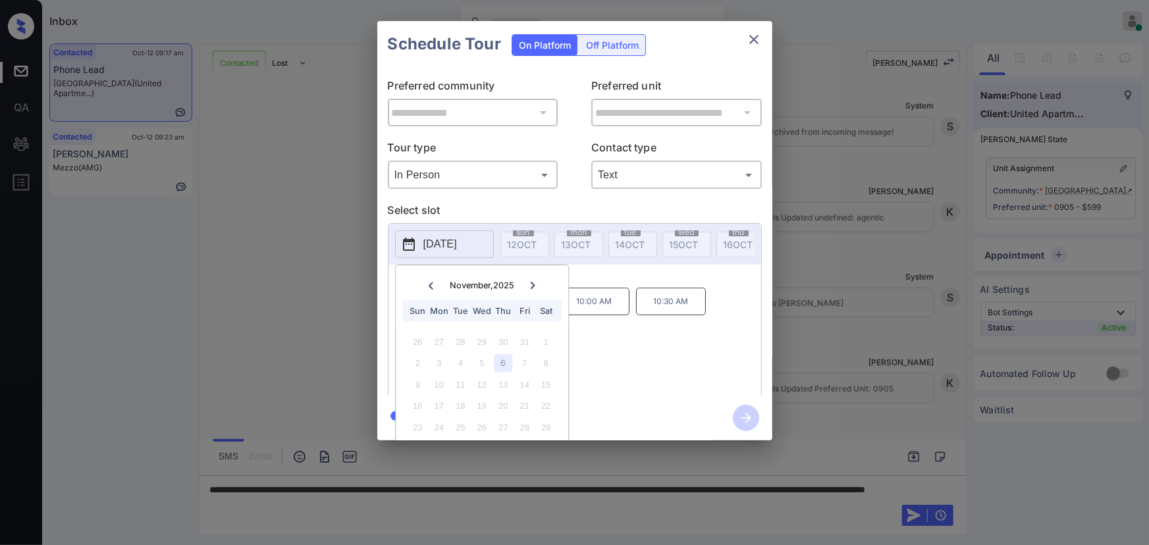
click at [504, 365] on div "6" at bounding box center [503, 363] width 18 height 18
click at [604, 339] on div "9:00 AM 9:30 AM 10:00 AM 10:30 AM 11:00 AM 11:30 AM" at bounding box center [584, 340] width 354 height 105
click at [478, 508] on div at bounding box center [574, 272] width 1149 height 545
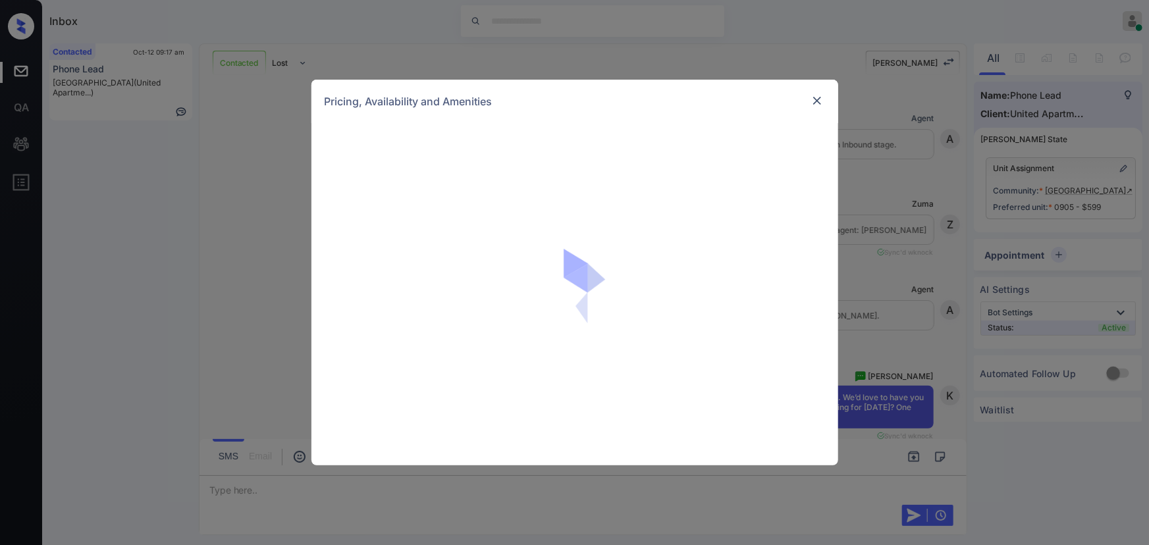
scroll to position [773, 0]
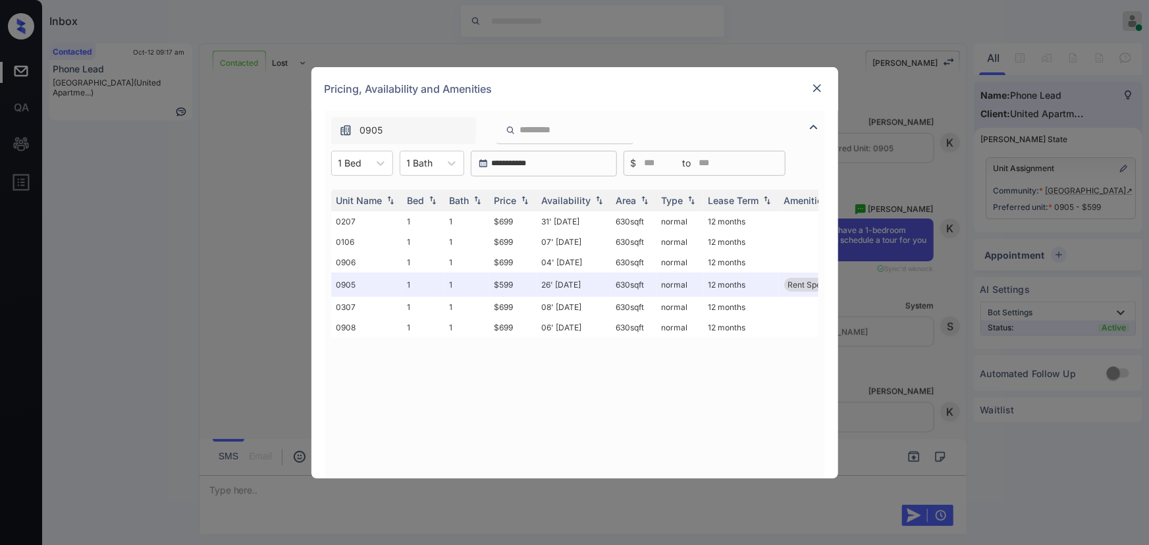
click at [818, 84] on img at bounding box center [816, 88] width 13 height 13
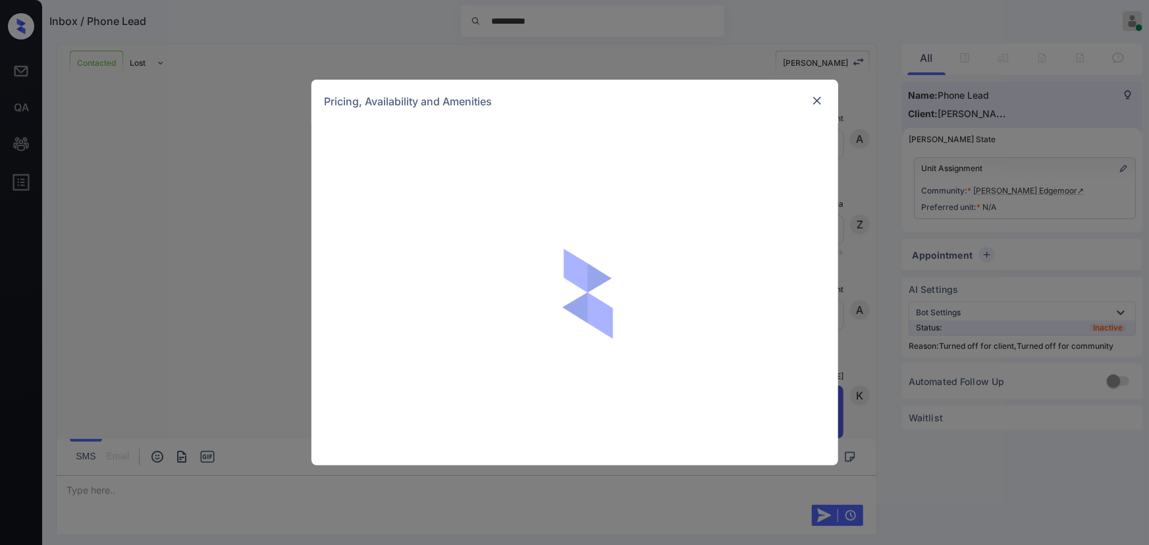
scroll to position [983, 0]
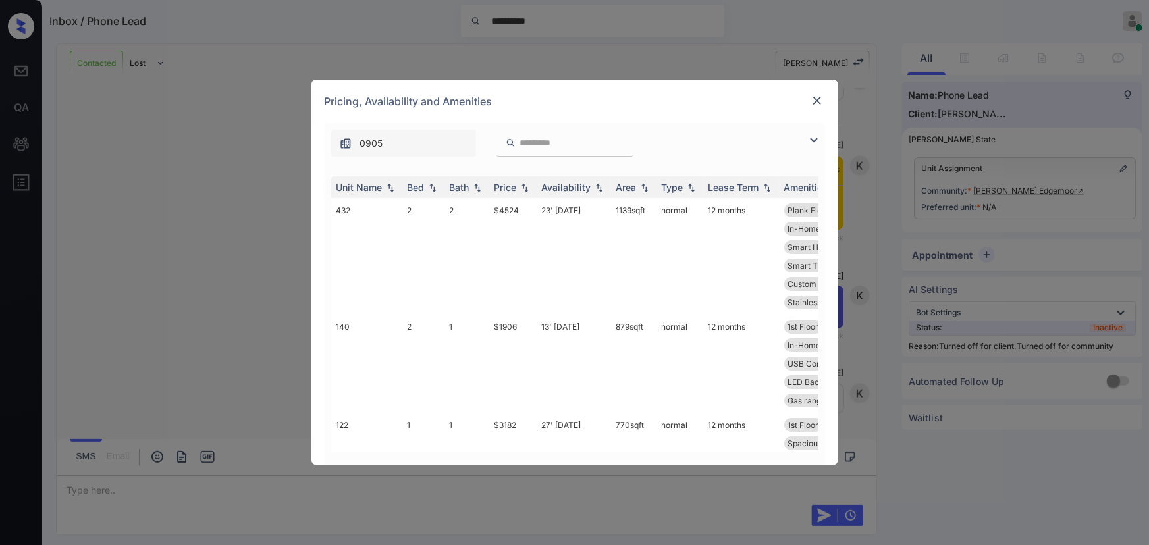
click at [813, 140] on img at bounding box center [814, 140] width 16 height 16
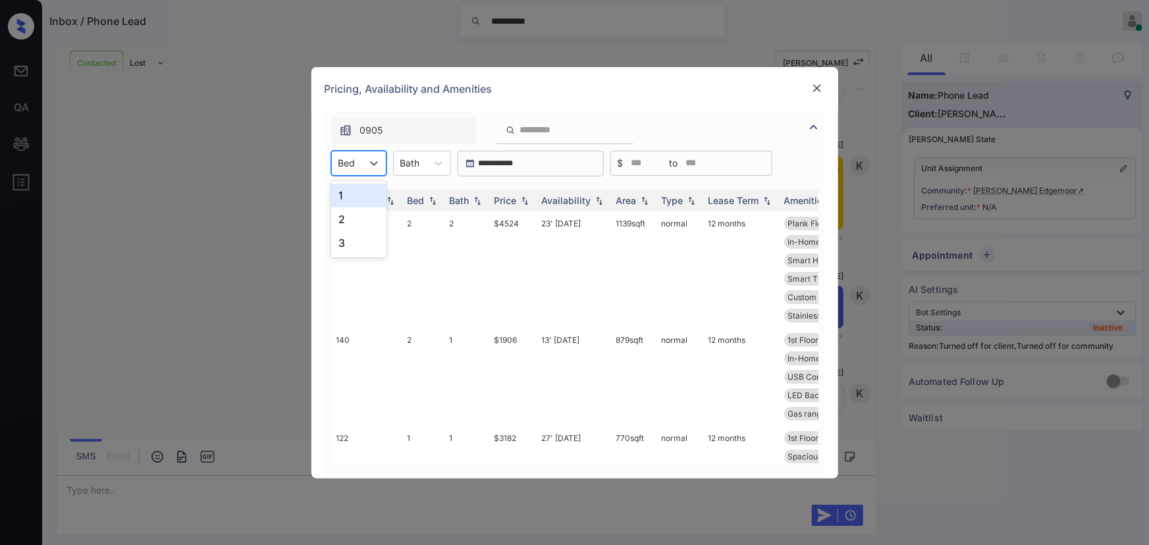
click at [360, 163] on div "Bed" at bounding box center [347, 162] width 30 height 19
click at [348, 217] on div "2" at bounding box center [358, 219] width 55 height 24
click at [431, 165] on div "Bath" at bounding box center [418, 162] width 33 height 19
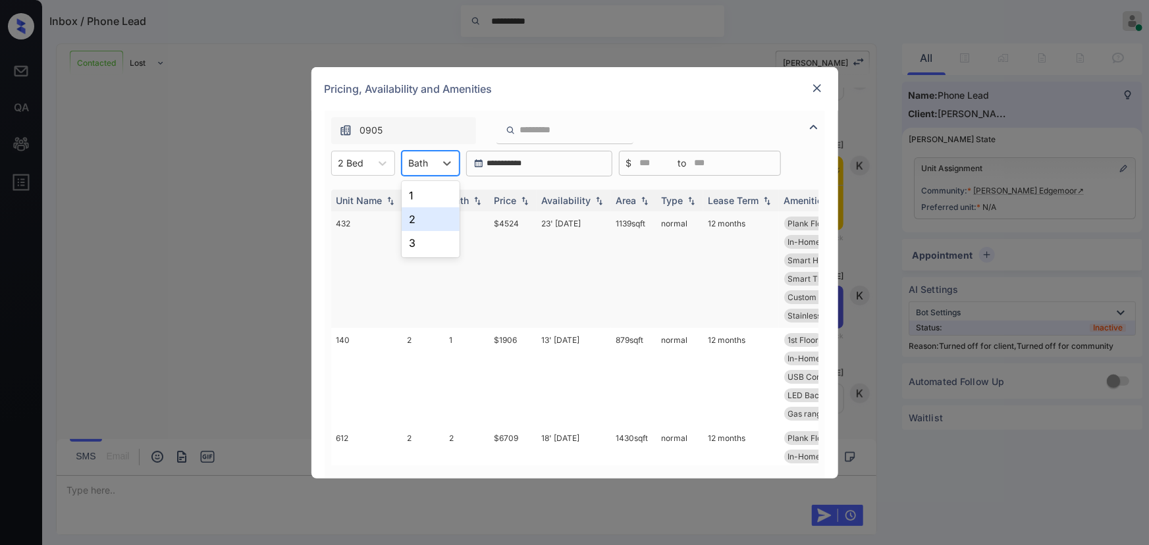
click at [421, 216] on div "2" at bounding box center [431, 219] width 58 height 24
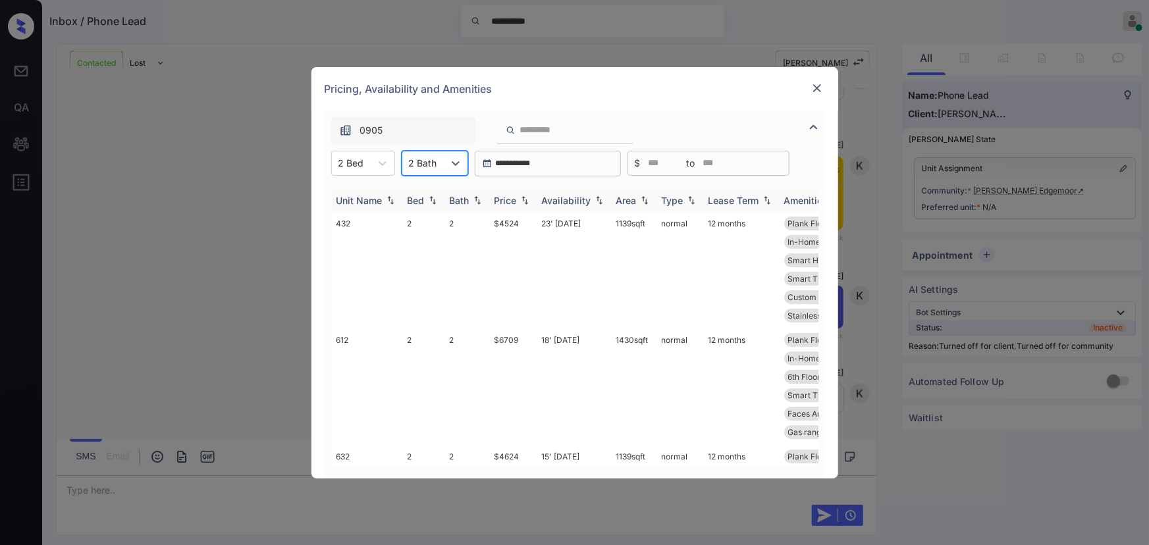
click at [517, 198] on div "Price" at bounding box center [505, 200] width 22 height 11
click at [555, 221] on td "18' Dec 25" at bounding box center [574, 269] width 74 height 117
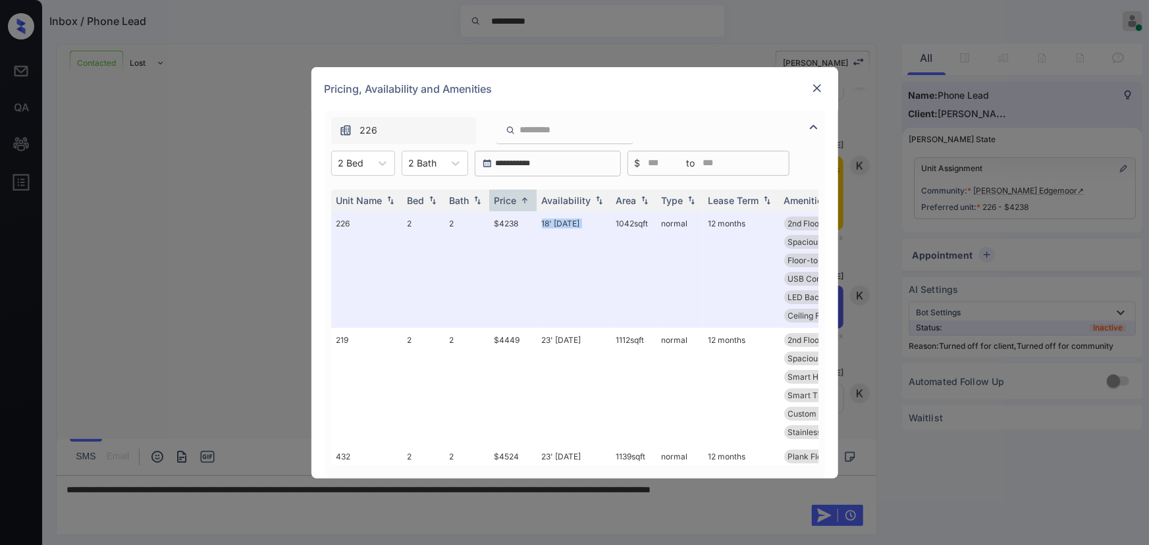
click at [818, 90] on img at bounding box center [816, 88] width 13 height 13
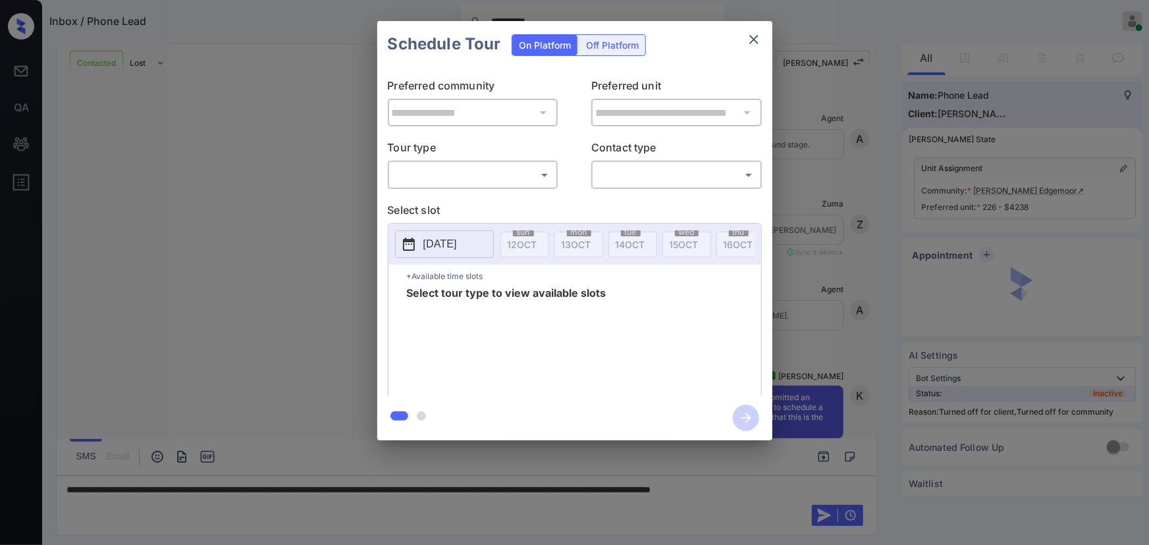
scroll to position [983, 0]
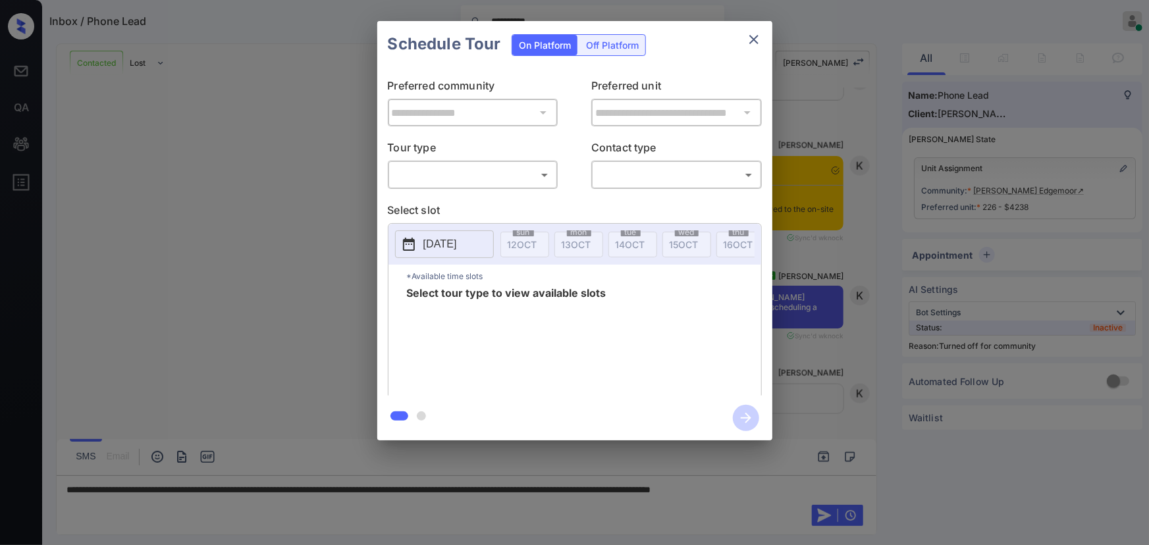
click at [486, 177] on body "**********" at bounding box center [574, 272] width 1149 height 545
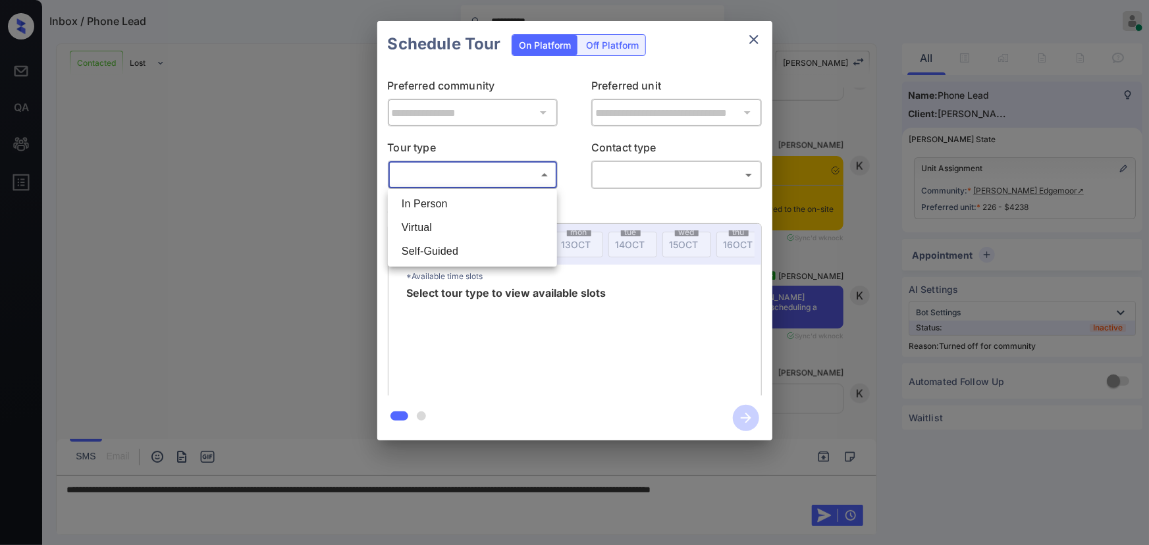
click at [455, 209] on li "In Person" at bounding box center [472, 204] width 163 height 24
type input "********"
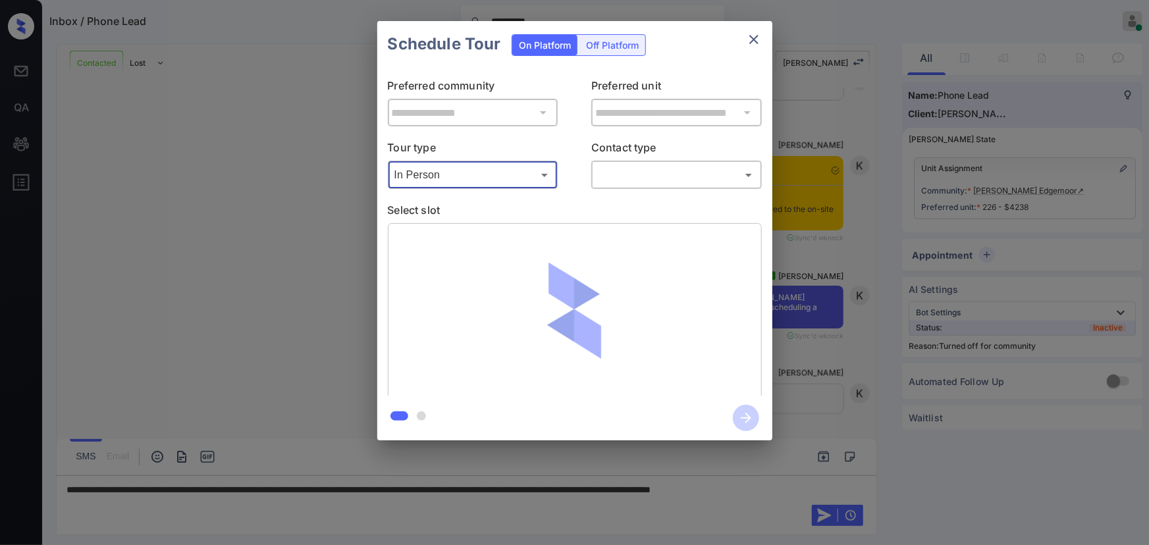
click at [634, 177] on body "**********" at bounding box center [574, 272] width 1149 height 545
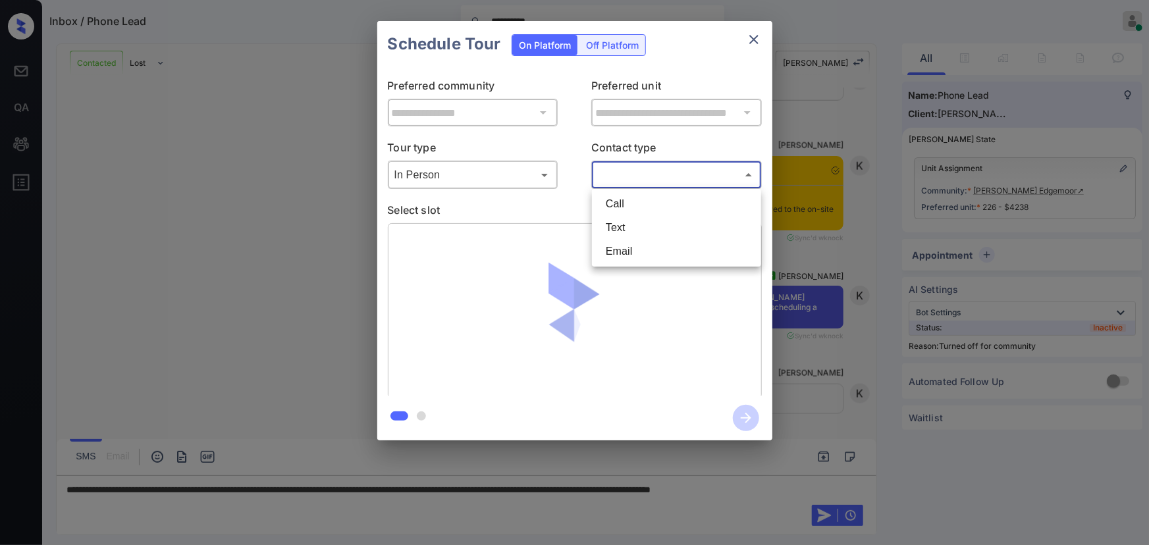
click at [620, 227] on li "Text" at bounding box center [676, 228] width 163 height 24
type input "****"
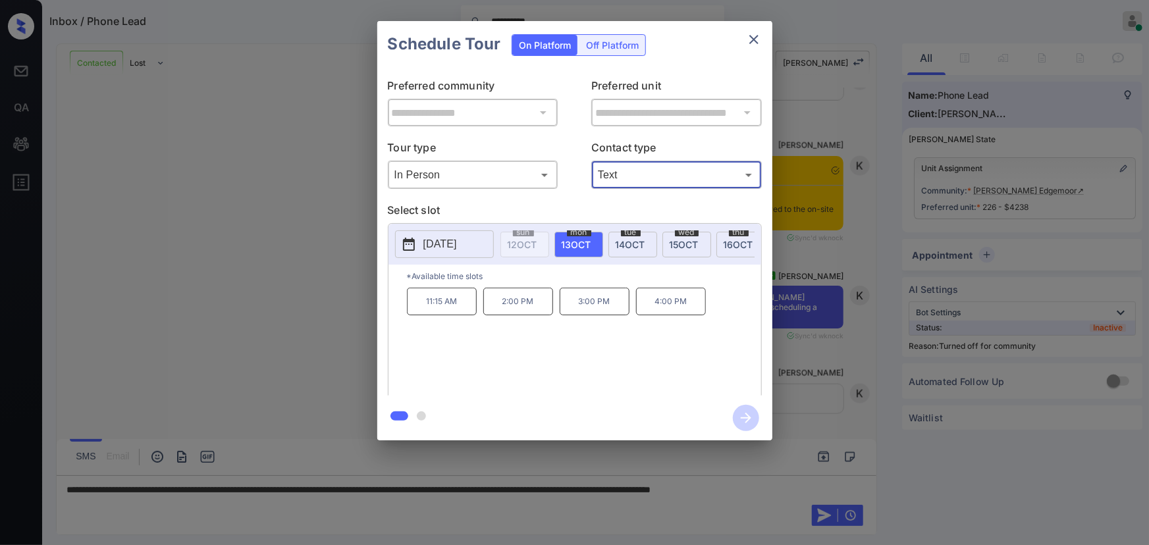
click at [619, 241] on span "[DATE]" at bounding box center [631, 244] width 30 height 11
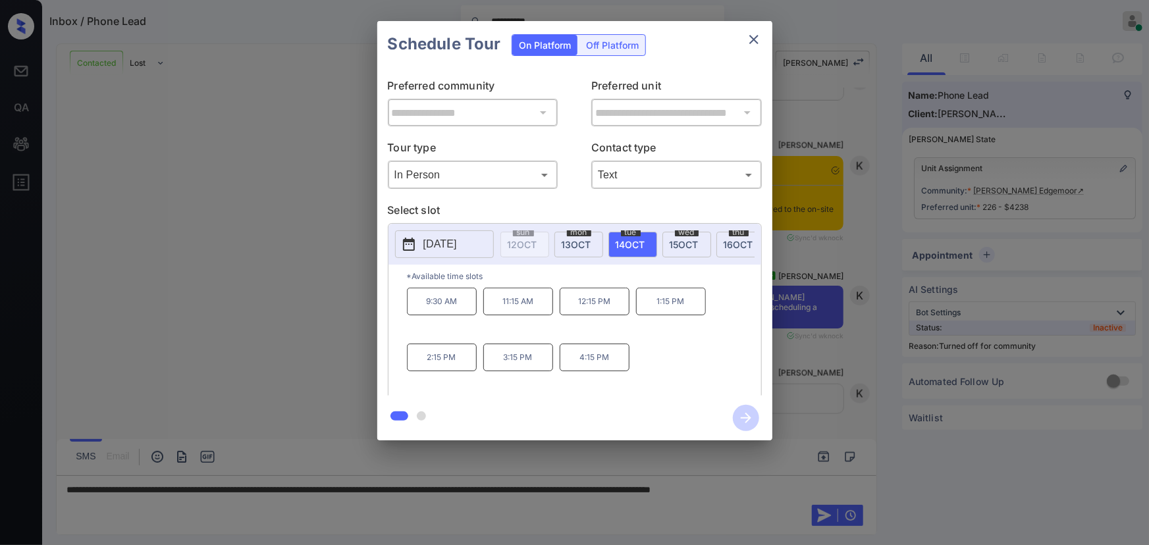
click at [517, 363] on p "3:15 PM" at bounding box center [518, 358] width 70 height 28
click at [711, 513] on div at bounding box center [574, 272] width 1149 height 545
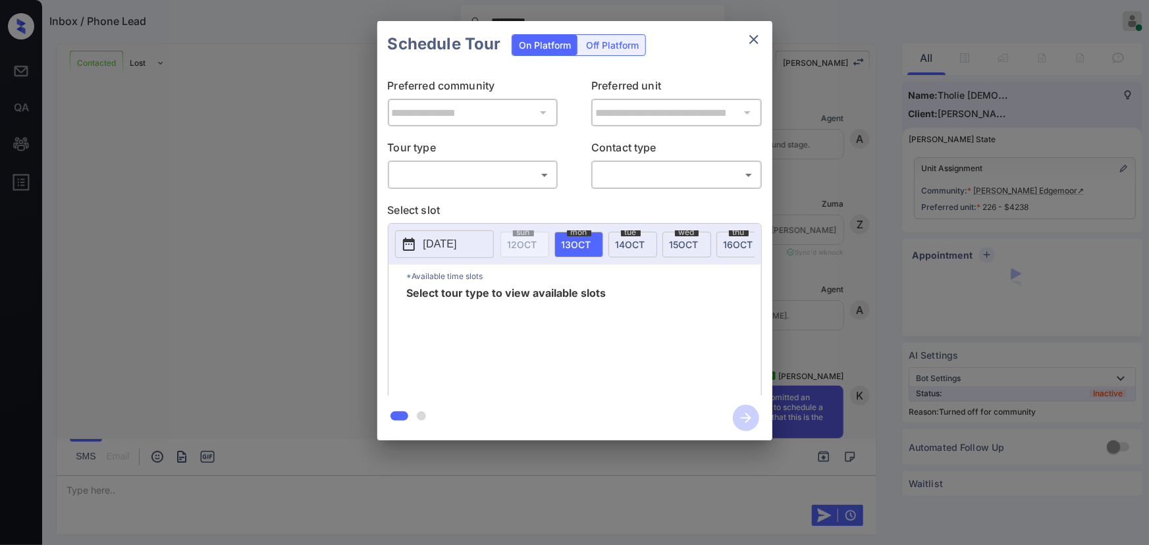
scroll to position [1330, 0]
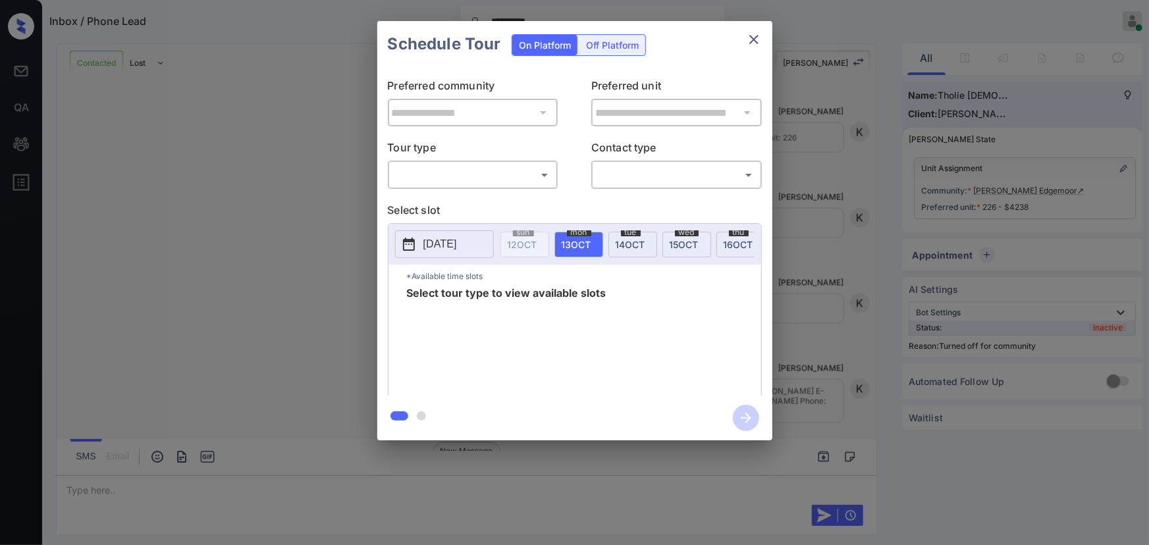
click at [535, 178] on body "**********" at bounding box center [574, 272] width 1149 height 545
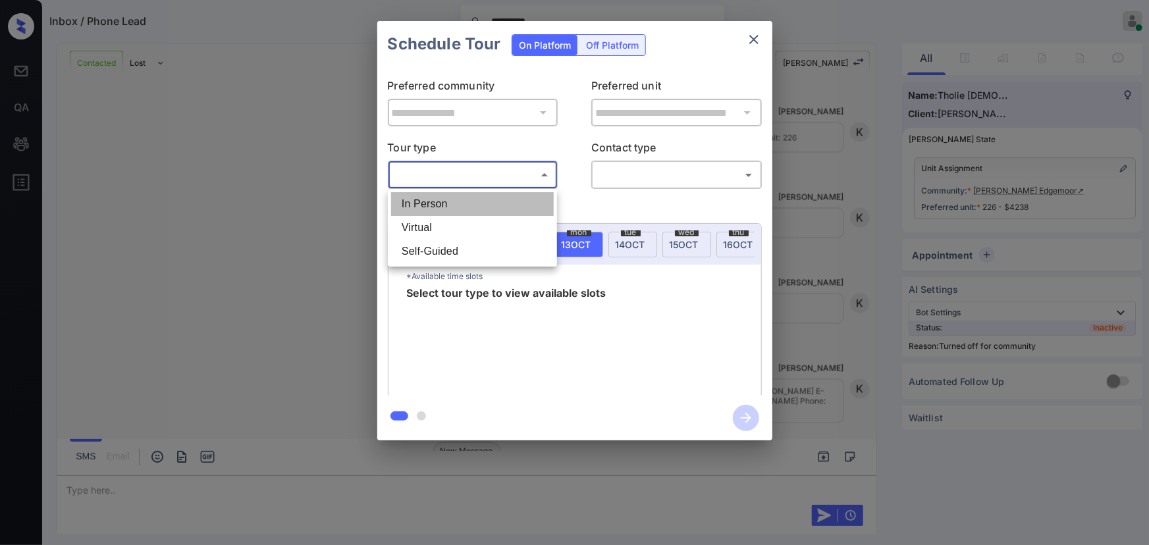
click at [444, 205] on li "In Person" at bounding box center [472, 204] width 163 height 24
type input "********"
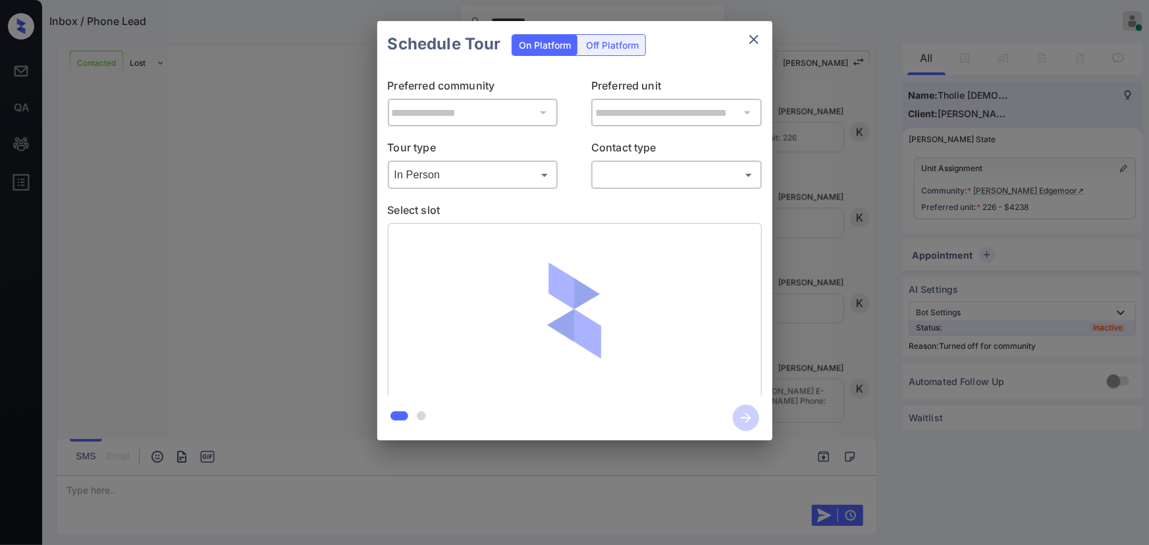
click at [660, 188] on div "​ ​" at bounding box center [676, 175] width 170 height 28
click at [637, 179] on body "**********" at bounding box center [574, 272] width 1149 height 545
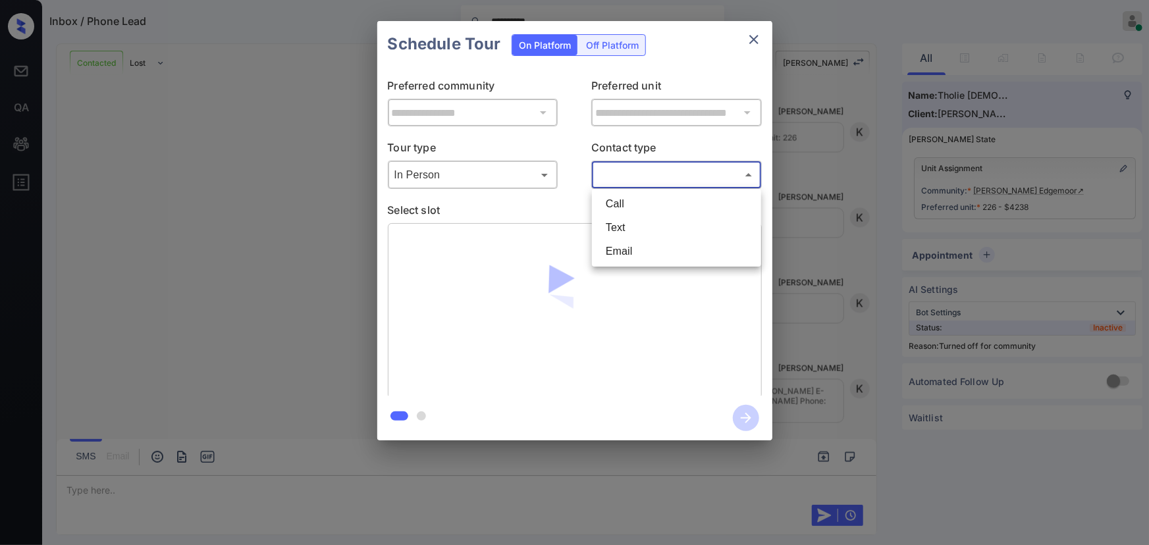
click at [630, 225] on li "Text" at bounding box center [676, 228] width 163 height 24
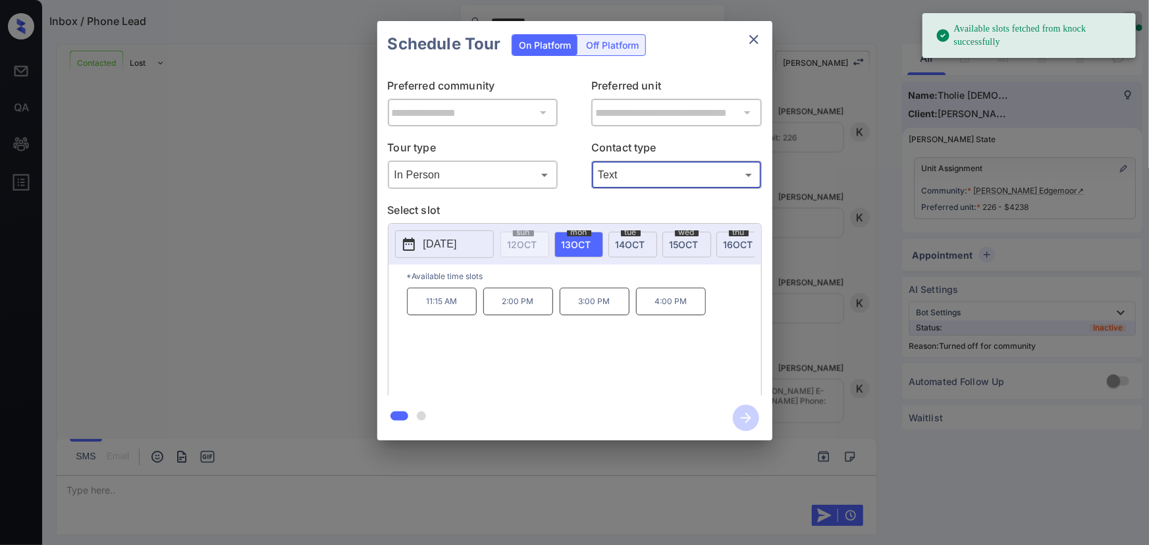
click at [632, 243] on span "[DATE]" at bounding box center [631, 244] width 30 height 11
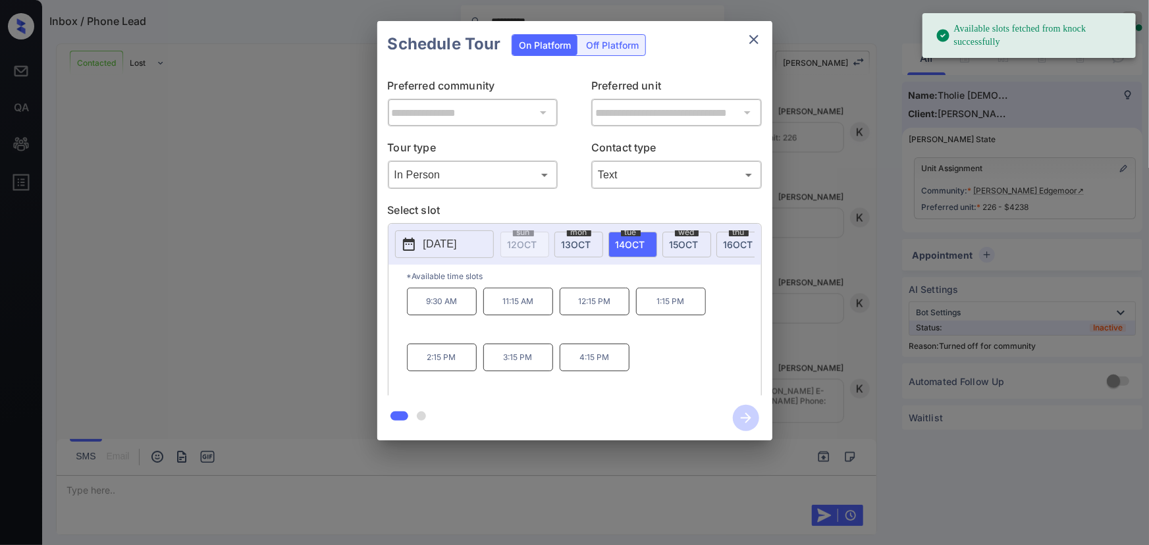
click at [524, 367] on p "3:15 PM" at bounding box center [518, 358] width 70 height 28
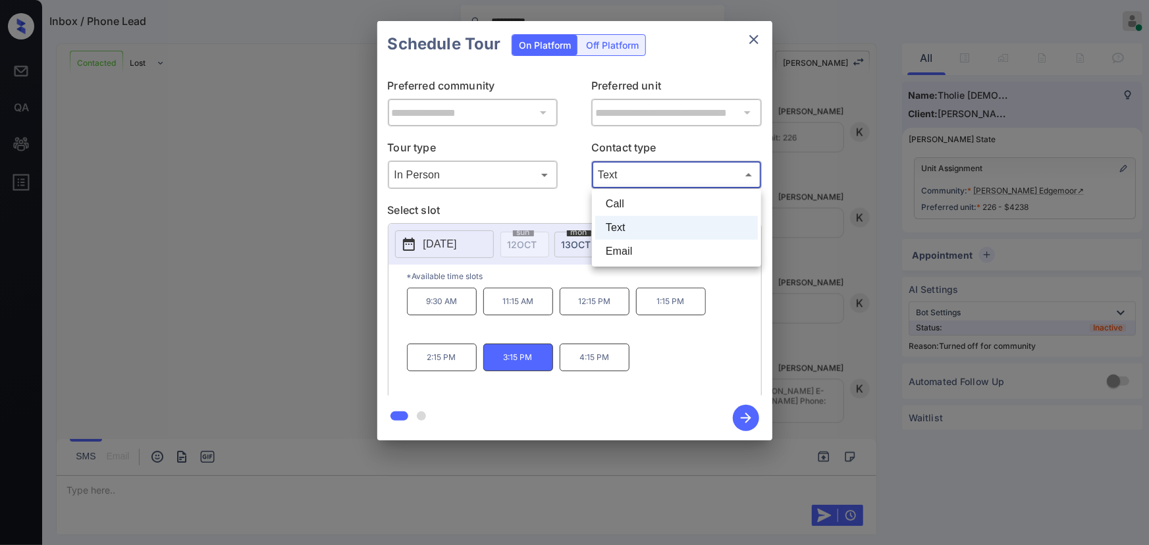
click at [731, 176] on body "**********" at bounding box center [574, 272] width 1149 height 545
click at [654, 205] on li "Call" at bounding box center [676, 204] width 163 height 24
type input "****"
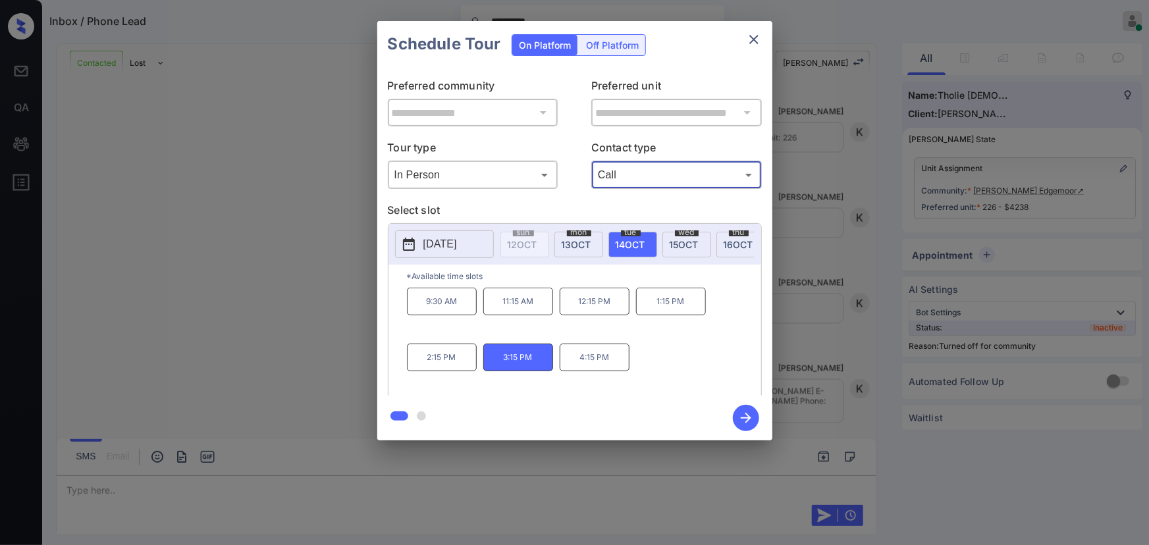
click at [750, 419] on icon "button" at bounding box center [746, 418] width 26 height 26
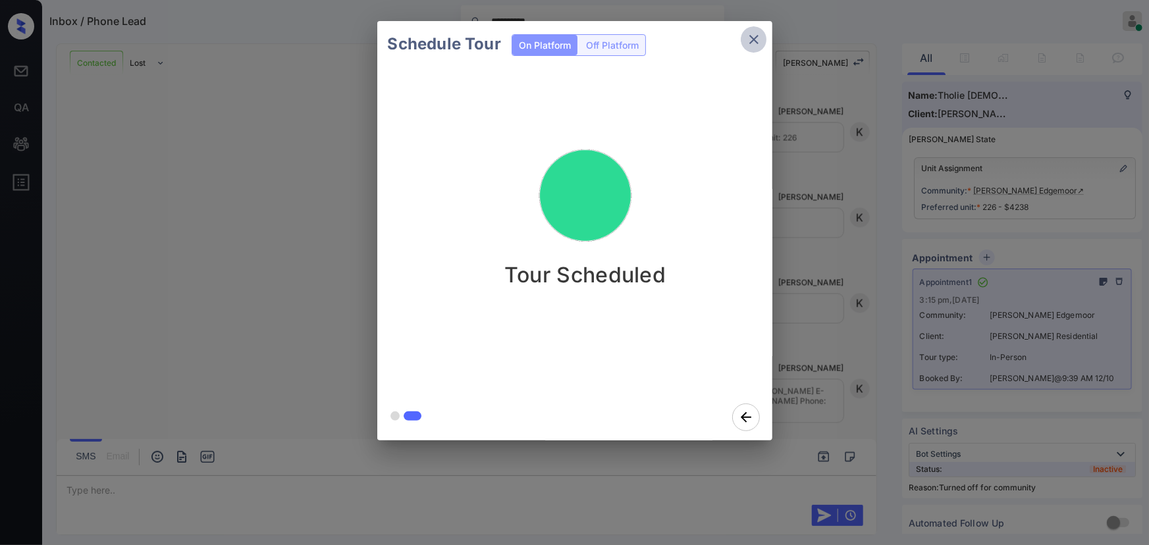
click at [756, 40] on icon "close" at bounding box center [754, 40] width 16 height 16
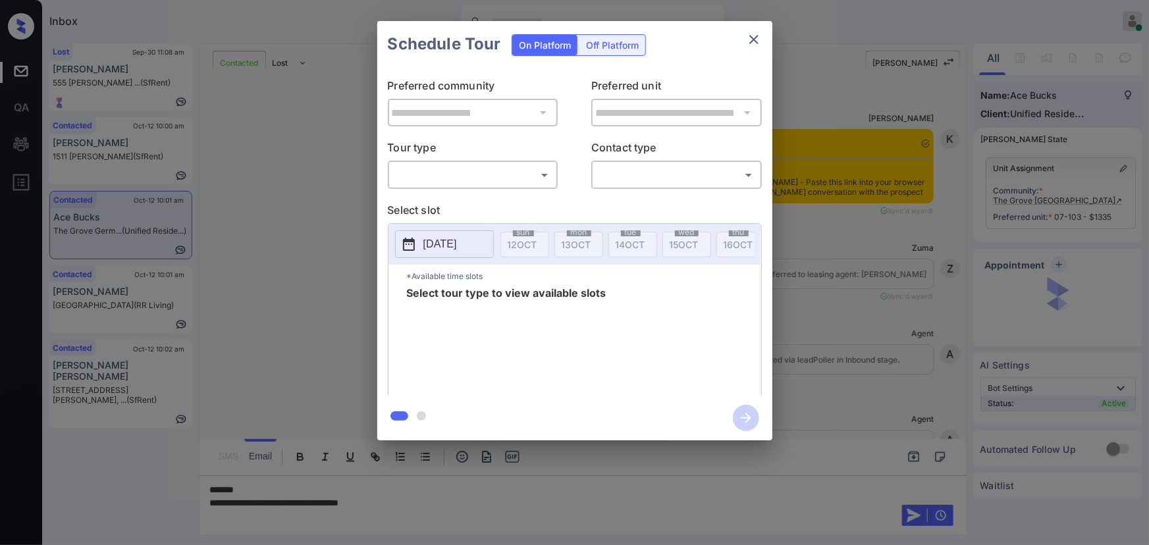
scroll to position [1626, 0]
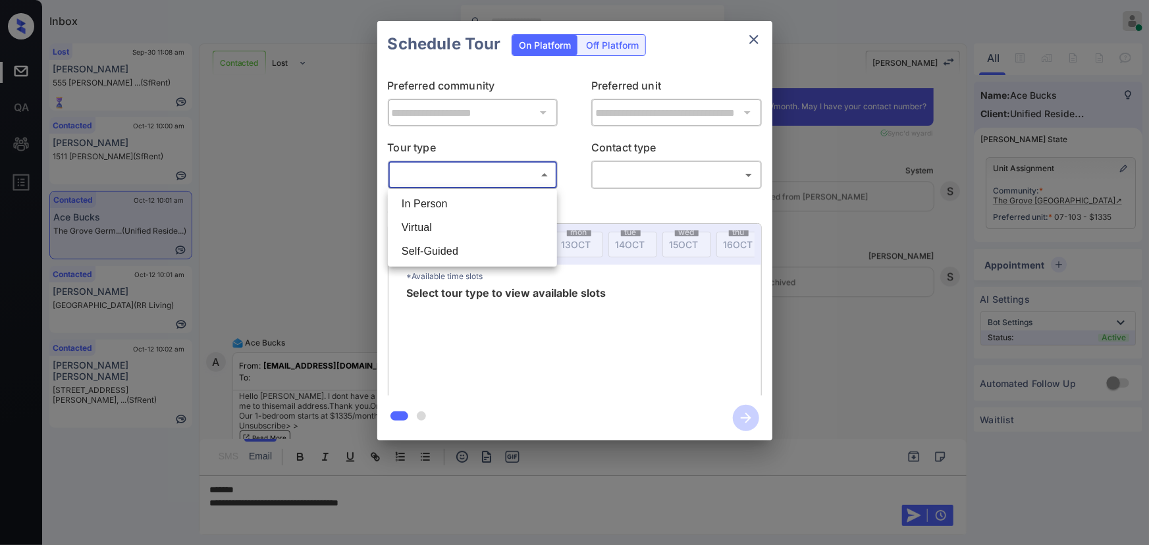
click at [479, 178] on body "Inbox [PERSON_NAME] Online Set yourself offline Set yourself on break Profile S…" at bounding box center [574, 272] width 1149 height 545
click at [448, 201] on li "In Person" at bounding box center [472, 204] width 163 height 24
type input "********"
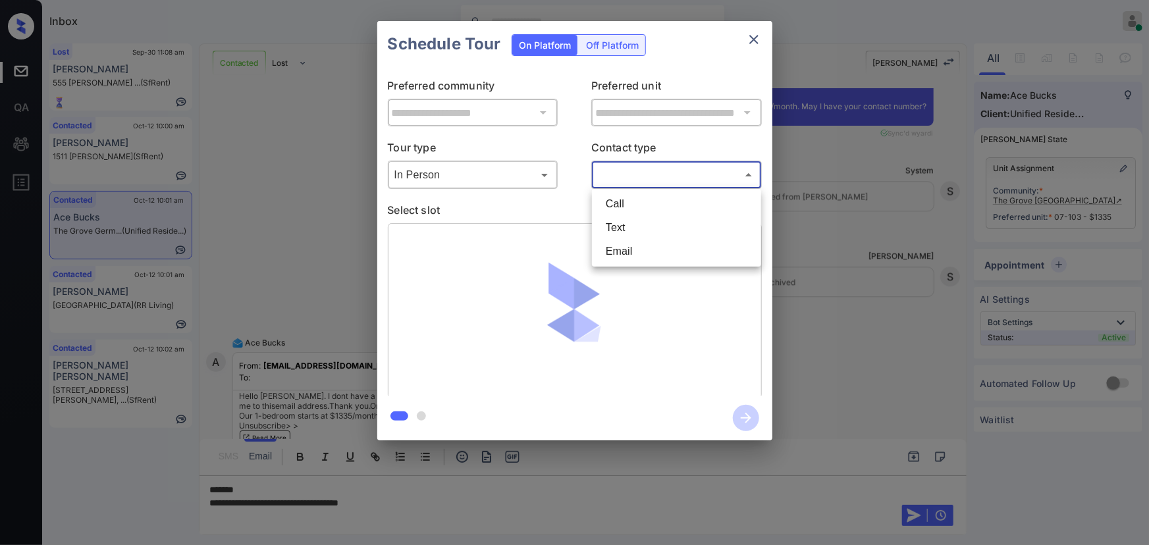
click at [658, 185] on body "Inbox [PERSON_NAME] Online Set yourself offline Set yourself on break Profile S…" at bounding box center [574, 272] width 1149 height 545
click at [628, 223] on li "Text" at bounding box center [676, 228] width 163 height 24
type input "****"
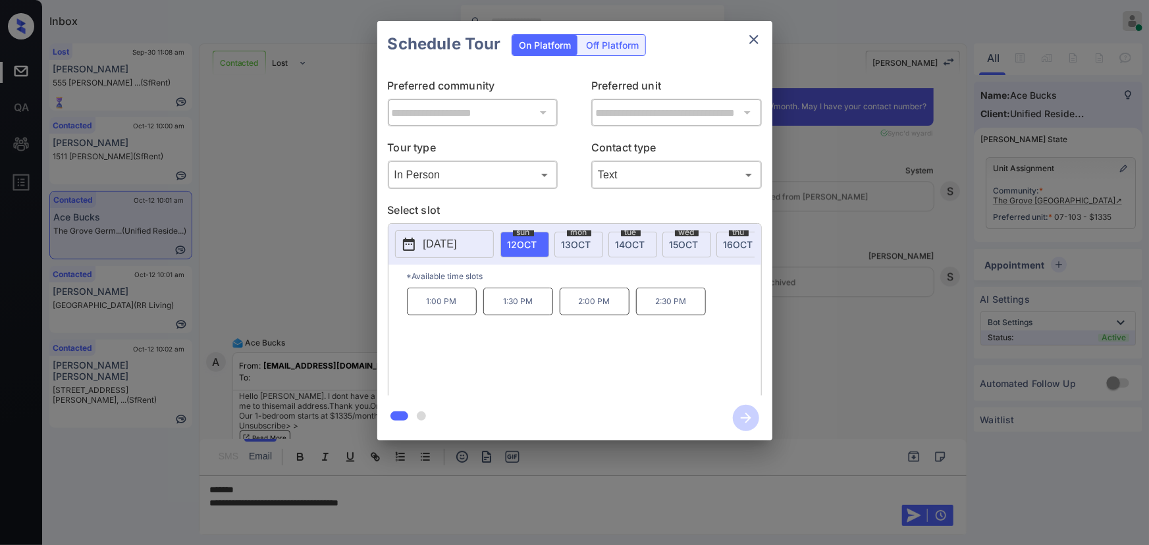
click at [564, 242] on span "[DATE]" at bounding box center [577, 244] width 30 height 11
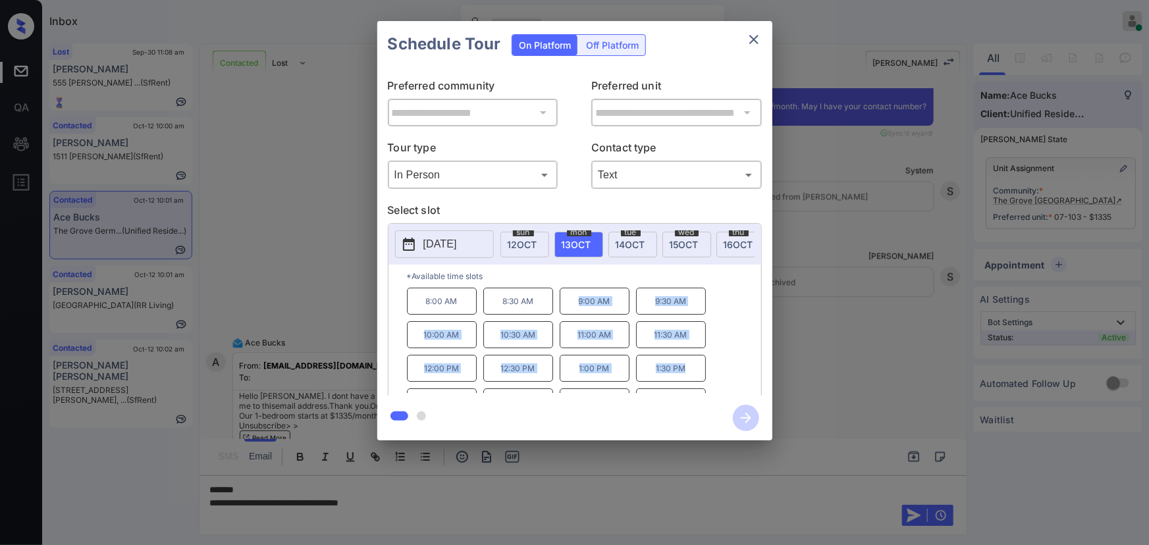
drag, startPoint x: 660, startPoint y: 376, endPoint x: 567, endPoint y: 304, distance: 117.3
click at [567, 304] on div "8:00 AM 8:30 AM 9:00 AM 9:30 AM 10:00 AM 10:30 AM 11:00 AM 11:30 AM 12:00 PM 12…" at bounding box center [584, 340] width 354 height 105
copy div "9:00 AM 9:30 AM 10:00 AM 10:30 AM 11:00 AM 11:30 AM 12:00 PM 12:30 PM 1:00 PM 1…"
click at [433, 488] on div at bounding box center [574, 272] width 1149 height 545
